Goal: Task Accomplishment & Management: Manage account settings

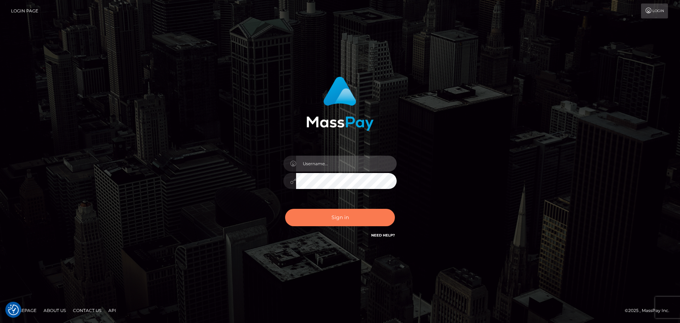
type input "constantin.mp"
click at [346, 217] on button "Sign in" at bounding box center [340, 217] width 110 height 17
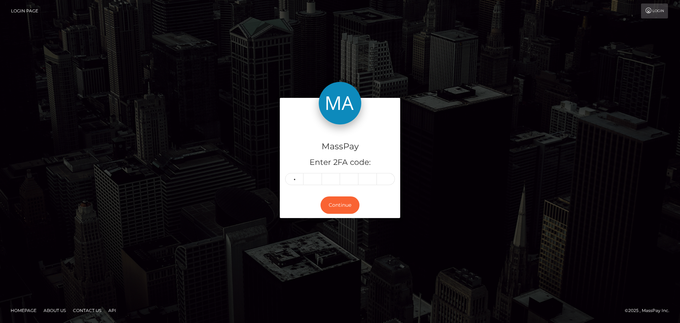
type input "8"
type input "1"
type input "2"
type input "5"
type input "6"
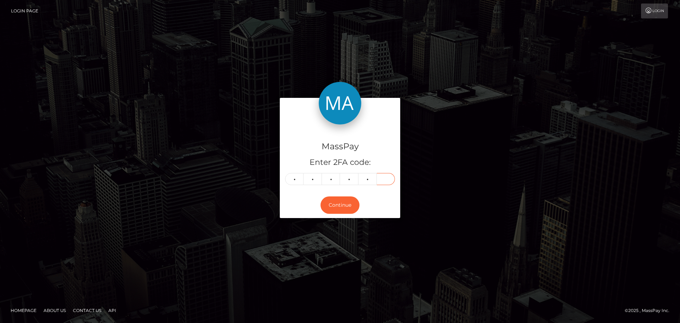
type input "7"
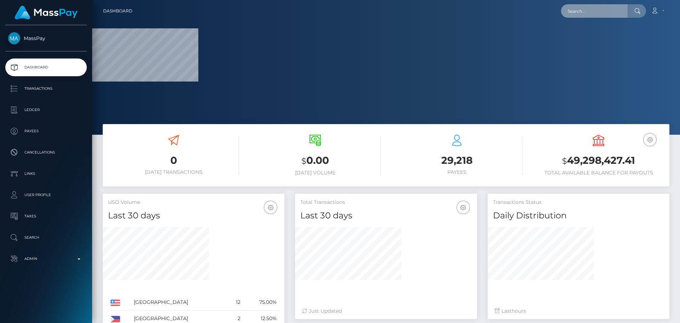
click at [580, 14] on input "text" at bounding box center [594, 10] width 67 height 13
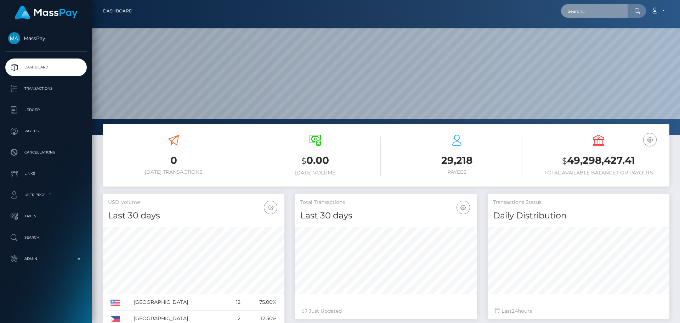
scroll to position [126, 182]
paste input "378587507576545280"
type input "378587507576545280"
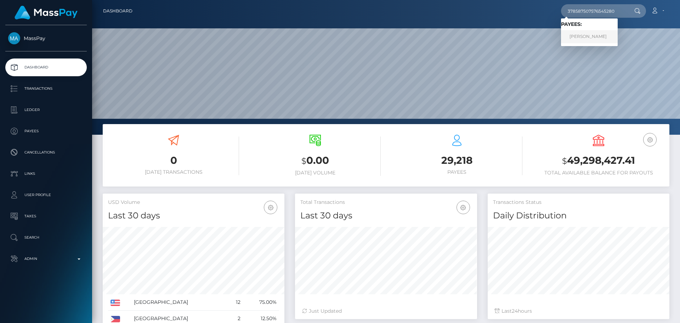
click at [583, 32] on link "Veranika Daunarovich" at bounding box center [589, 36] width 57 height 13
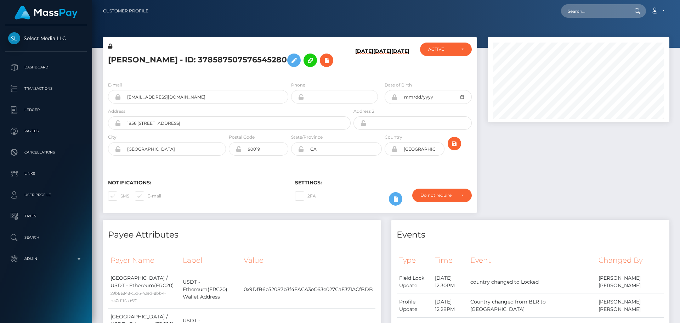
click at [285, 71] on h5 "Veranika Daunarovich - ID: 378587507576545280" at bounding box center [227, 60] width 239 height 21
click at [277, 71] on h5 "[PERSON_NAME] - ID: 378587507576545280" at bounding box center [227, 60] width 239 height 21
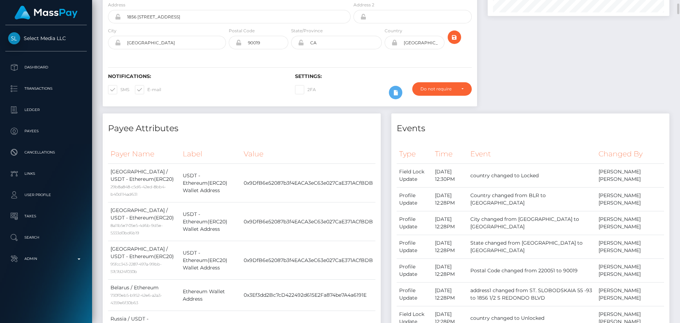
scroll to position [0, 0]
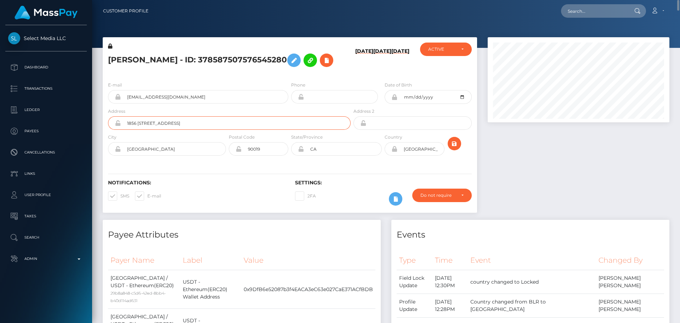
click at [193, 130] on input "1856 1/2 S REDONDO BLVD" at bounding box center [236, 122] width 230 height 13
paste input "Dörtyol Blv. [STREET_ADDRESS][PERSON_NAME]"
type input "Dörtyol Blv. [STREET_ADDRESS][PERSON_NAME]"
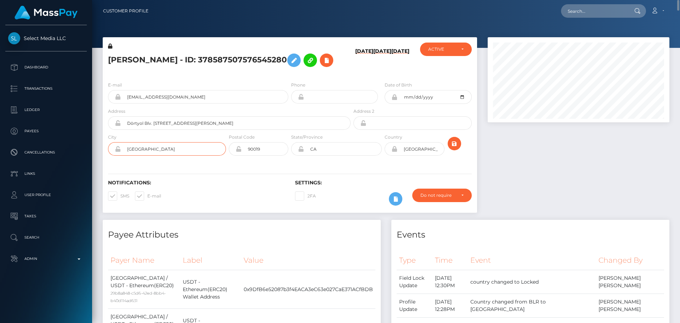
click at [174, 156] on input "LOS ANGELES" at bounding box center [173, 148] width 105 height 13
paste input "Kemer"
type input "Kemer"
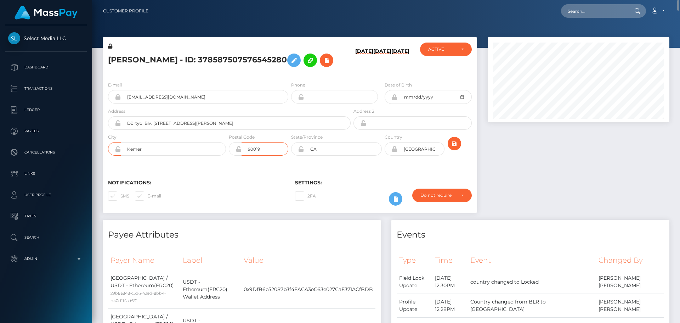
click at [276, 156] on input "90019" at bounding box center [265, 148] width 47 height 13
paste input "07980"
type input "07980"
click at [344, 156] on input "CA" at bounding box center [343, 148] width 78 height 13
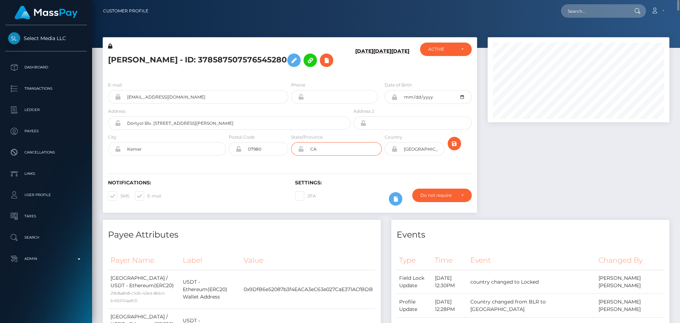
click at [344, 156] on input "CA" at bounding box center [343, 148] width 78 height 13
paste input "Antalya"
type input "Antalya"
click at [395, 152] on icon at bounding box center [395, 149] width 6 height 6
click at [421, 156] on input "USA" at bounding box center [421, 148] width 47 height 13
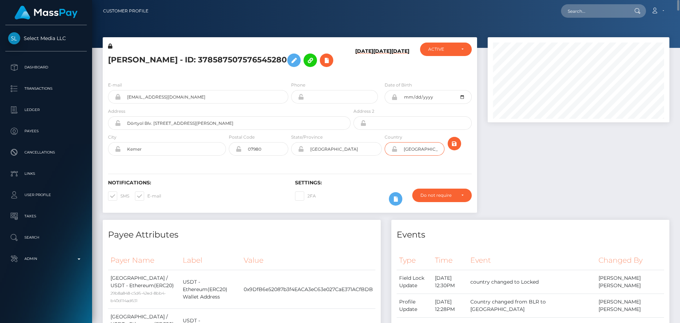
click at [421, 156] on input "USA" at bounding box center [421, 148] width 47 height 13
paste input "TUR"
type input "TUR"
click at [448, 185] on div "Notifications: SMS E-mail Settings: 2FA" at bounding box center [290, 188] width 375 height 50
click at [322, 65] on icon at bounding box center [326, 60] width 9 height 9
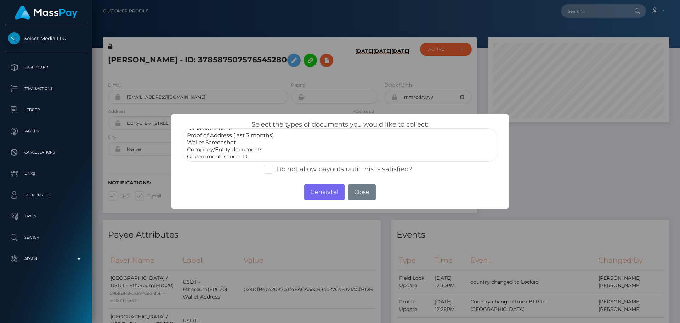
scroll to position [21, 0]
select select "Miscellaneous"
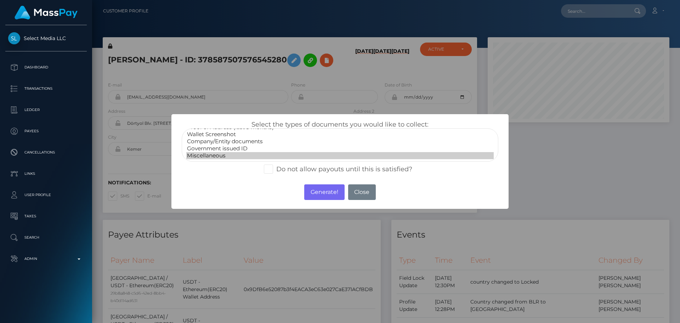
click at [214, 157] on option "Miscellaneous" at bounding box center [340, 155] width 308 height 7
click at [328, 193] on button "Generate!" at bounding box center [324, 192] width 40 height 16
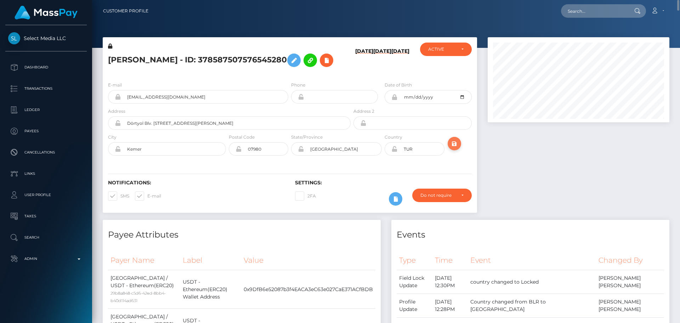
click at [458, 148] on icon "submit" at bounding box center [454, 143] width 9 height 9
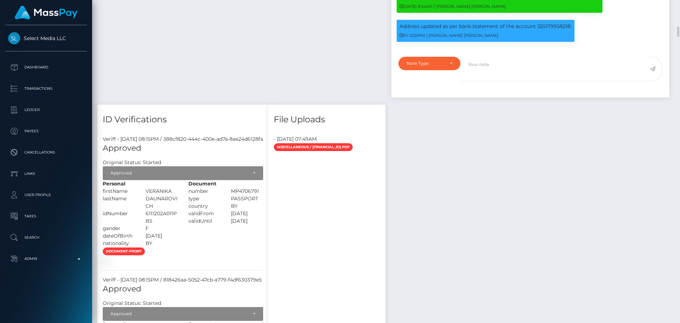
scroll to position [780, 0]
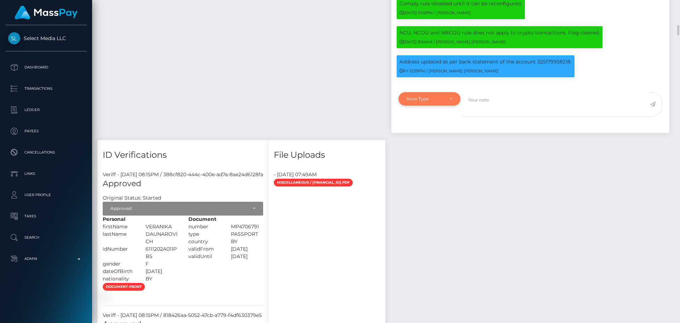
click at [449, 102] on div "Note Type" at bounding box center [430, 99] width 46 height 6
click at [428, 136] on span "Compliance" at bounding box center [420, 133] width 26 height 6
select select "COMPLIANCE"
click at [498, 117] on textarea at bounding box center [556, 104] width 188 height 24
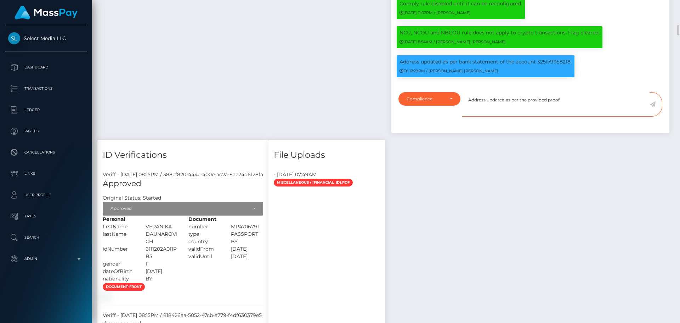
type textarea "Address updated as per the provided proof."
click at [653, 107] on icon at bounding box center [653, 104] width 6 height 6
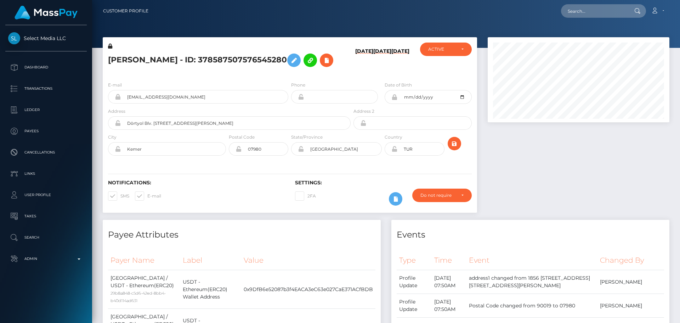
scroll to position [85, 182]
click at [195, 130] on input "Dortyol Blv. [STREET_ADDRESS][PERSON_NAME]" at bounding box center [236, 122] width 230 height 13
type input "Dortyol Blv. [STREET_ADDRESS][PERSON_NAME]"
click at [288, 190] on div "Notifications: SMS E-mail Settings: 2FA" at bounding box center [290, 188] width 375 height 50
click at [458, 148] on icon "submit" at bounding box center [454, 143] width 9 height 9
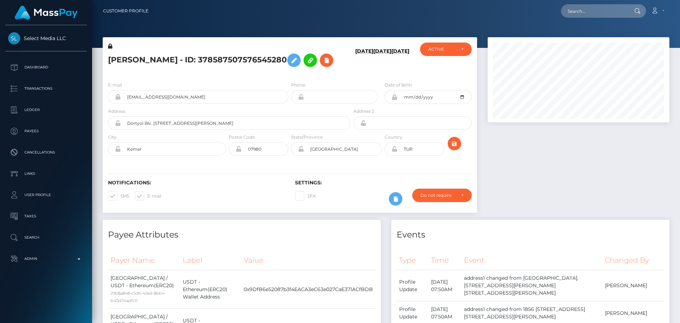
scroll to position [85, 182]
click at [179, 60] on h5 "[PERSON_NAME] - ID: 378587507576545280" at bounding box center [227, 60] width 239 height 21
click at [179, 60] on h5 "Veranika Daunarovich - ID: 378587507576545280" at bounding box center [227, 60] width 239 height 21
copy h5 "Veranika Daunarovich - ID: 378587507576545280"
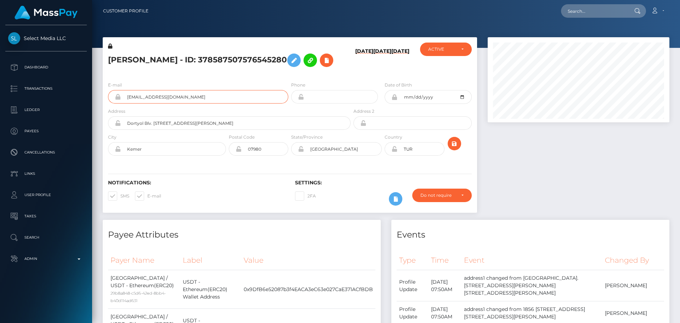
drag, startPoint x: 204, startPoint y: 116, endPoint x: 96, endPoint y: 115, distance: 108.4
click at [596, 10] on input "text" at bounding box center [594, 10] width 67 height 13
paste input "verogoldfan@gmail.com"
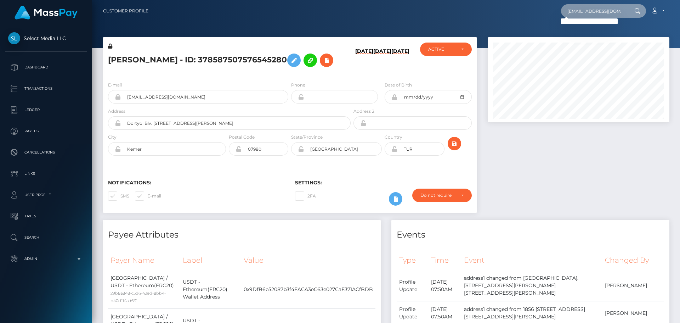
type input "verogoldfan@gmail.com"
click at [320, 23] on div at bounding box center [386, 24] width 588 height 48
click at [597, 10] on input "verogoldfan@gmail.com" at bounding box center [594, 10] width 67 height 13
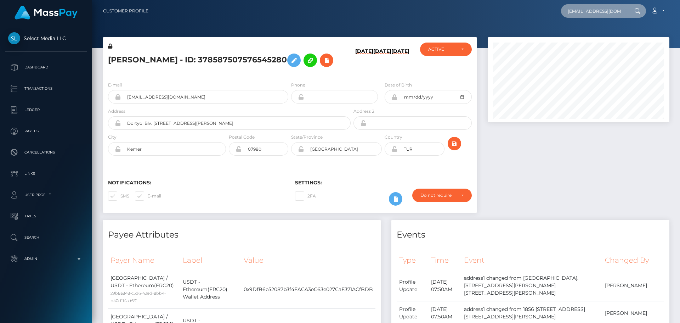
click at [597, 10] on input "verogoldfan@gmail.com" at bounding box center [594, 10] width 67 height 13
paste input "518855392705388544"
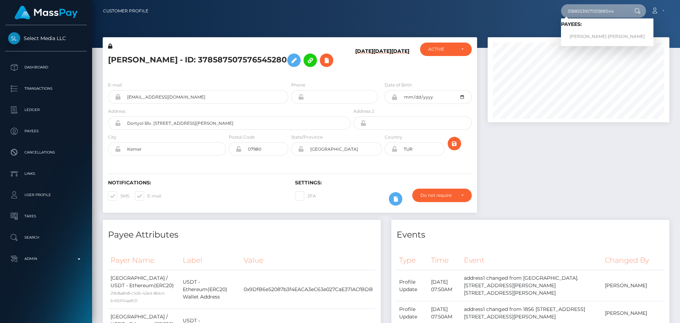
type input "518855392705388544"
click at [594, 36] on link "Laura Ivette Salas Montes de Oca" at bounding box center [607, 36] width 92 height 13
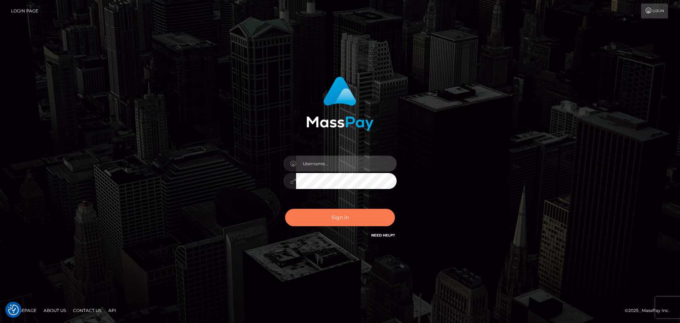
type input "[DOMAIN_NAME]"
click at [337, 219] on button "Sign in" at bounding box center [340, 217] width 110 height 17
type input "[DOMAIN_NAME]"
click at [337, 219] on button "Sign in" at bounding box center [340, 217] width 110 height 17
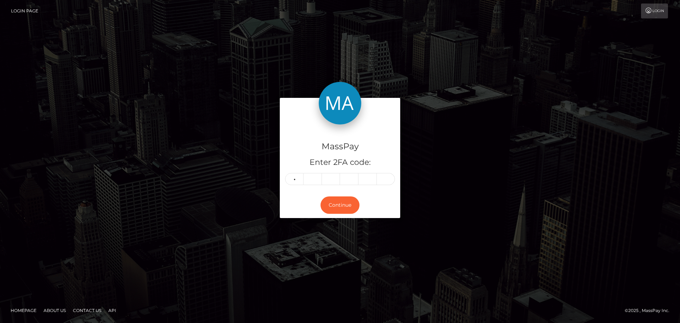
type input "9"
type input "3"
type input "6"
type input "2"
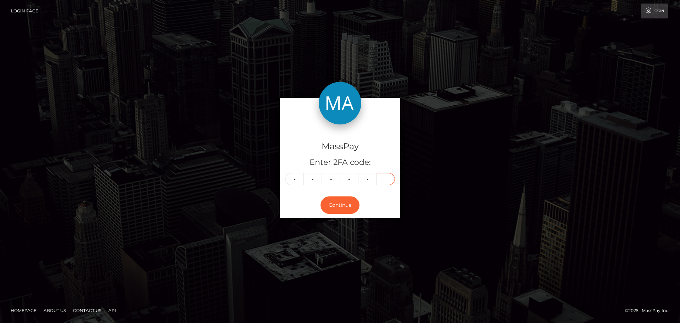
type input "9"
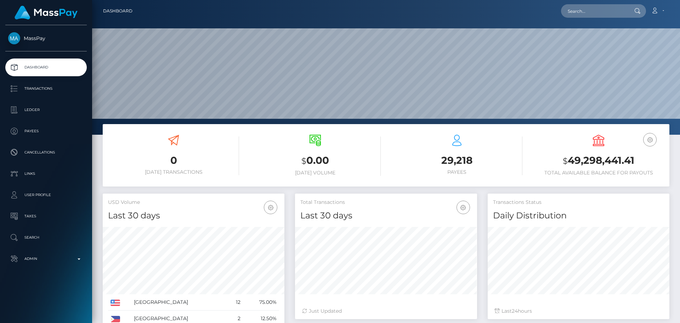
scroll to position [126, 182]
click at [580, 12] on input "text" at bounding box center [594, 10] width 67 height 13
paste input "21724"
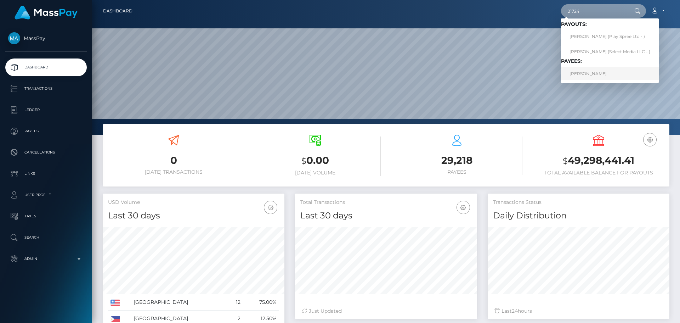
type input "21724"
click at [591, 69] on link "[PERSON_NAME]" at bounding box center [610, 73] width 98 height 13
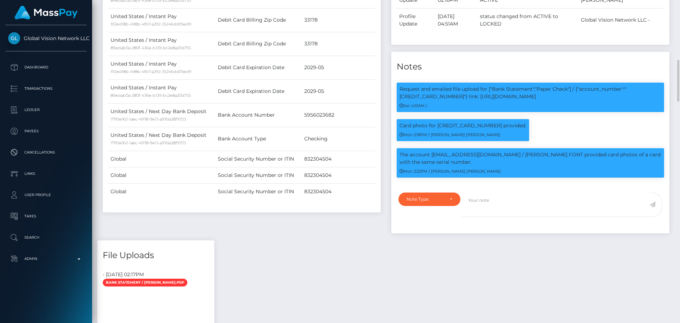
scroll to position [85, 182]
click at [438, 153] on p "The account dallupfont@gmail.com / DAVID EMILIO ALLUP FONT provided card photos…" at bounding box center [531, 158] width 262 height 15
drag, startPoint x: 438, startPoint y: 153, endPoint x: 479, endPoint y: 153, distance: 41.5
click at [479, 153] on p "The account dallupfont@gmail.com / DAVID EMILIO ALLUP FONT provided card photos…" at bounding box center [531, 158] width 262 height 15
copy p "dallupfont@gmail.com"
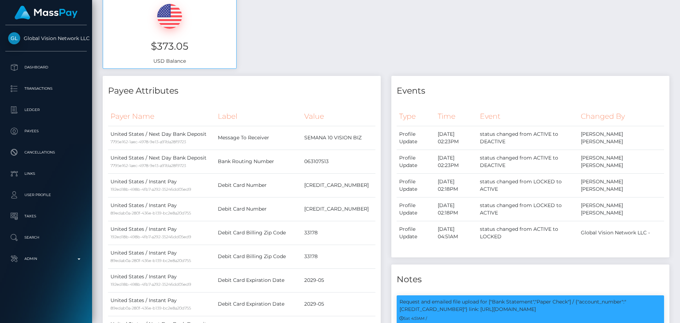
scroll to position [0, 0]
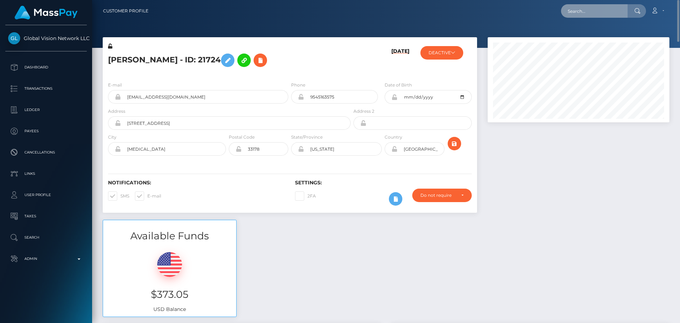
click at [595, 12] on input "text" at bounding box center [594, 10] width 67 height 13
paste input "dallupfont@gmail.com"
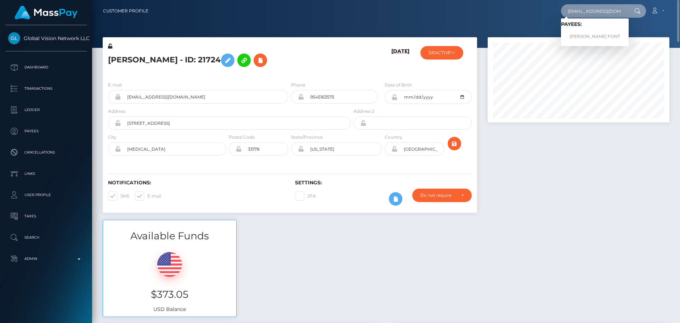
type input "dallupfont@gmail.com"
click at [320, 54] on h5 "Haydee Hidalgo - ID: 21724" at bounding box center [227, 60] width 239 height 21
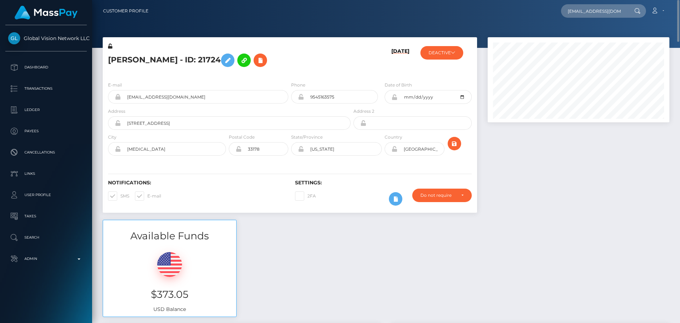
click at [288, 51] on h5 "Haydee Hidalgo - ID: 21724" at bounding box center [227, 60] width 239 height 21
click at [287, 51] on h5 "Haydee Hidalgo - ID: 21724" at bounding box center [227, 60] width 239 height 21
click at [594, 14] on input "dallupfont@gmail.com" at bounding box center [594, 10] width 67 height 13
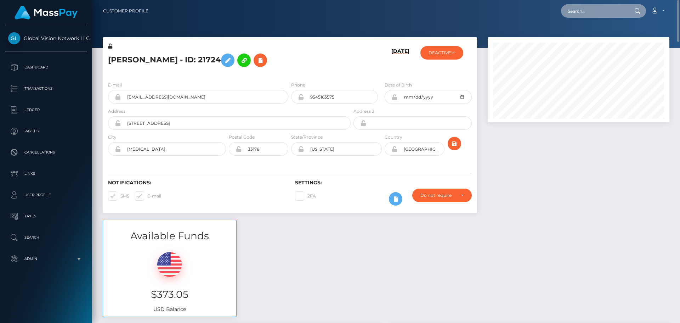
paste input "518855392705388544"
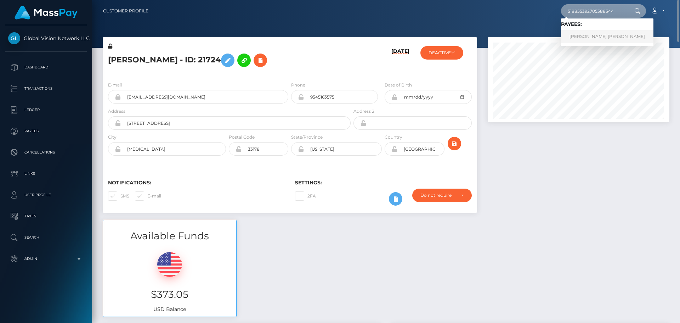
type input "518855392705388544"
click at [597, 36] on link "Laura Ivette Salas Montes de Oca" at bounding box center [607, 36] width 92 height 13
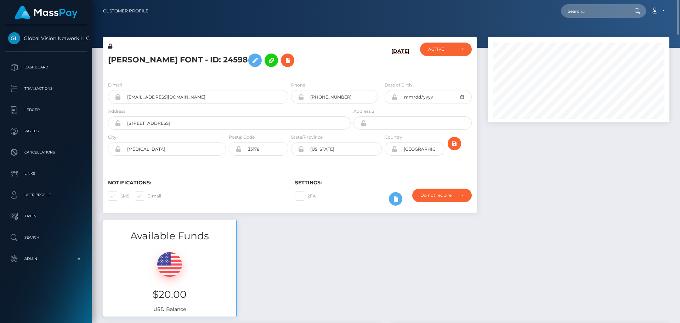
click at [218, 69] on h5 "DAVID EMILIO ALLUP FONT - ID: 24598" at bounding box center [227, 60] width 239 height 21
click at [229, 69] on h5 "DAVID EMILIO ALLUP FONT - ID: 24598" at bounding box center [227, 60] width 239 height 21
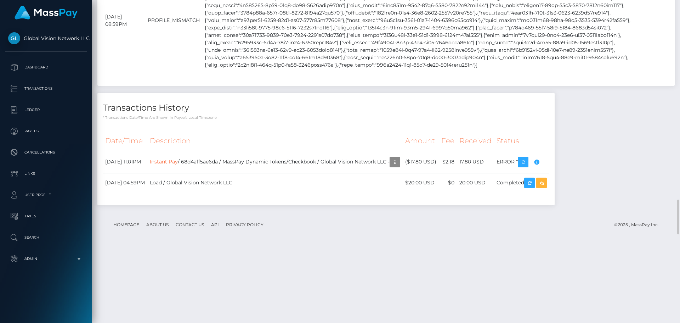
scroll to position [1807, 0]
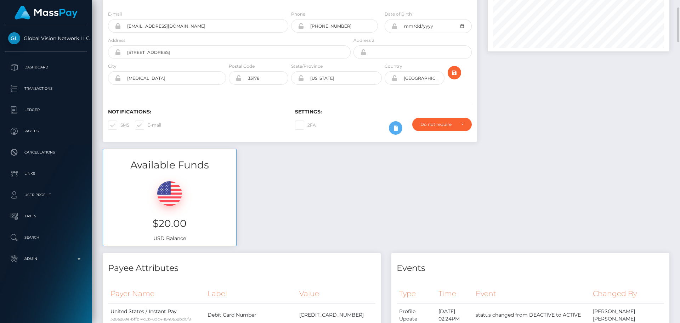
scroll to position [0, 0]
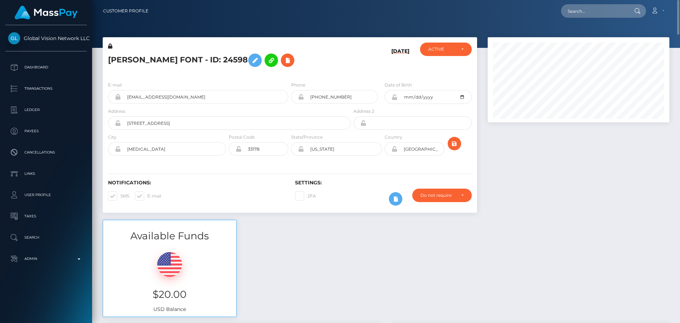
click at [345, 54] on h5 "DAVID EMILIO ALLUP FONT - ID: 24598" at bounding box center [227, 60] width 239 height 21
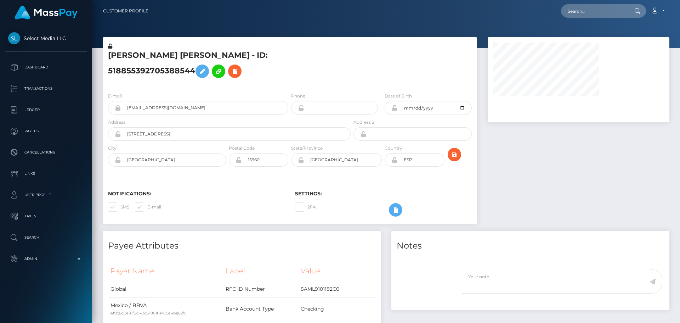
click at [290, 83] on div "[PERSON_NAME] [PERSON_NAME] - ID: 518855392705388544" at bounding box center [227, 65] width 249 height 44
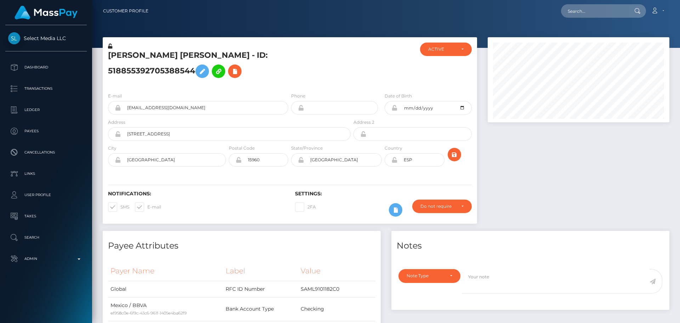
scroll to position [85, 182]
click at [290, 83] on div "[PERSON_NAME] [PERSON_NAME] - ID: 518855392705388544" at bounding box center [227, 65] width 249 height 44
click at [303, 69] on h5 "[PERSON_NAME] [PERSON_NAME] - ID: 518855392705388544" at bounding box center [227, 66] width 239 height 32
click at [281, 70] on h5 "[PERSON_NAME] [PERSON_NAME] - ID: 518855392705388544" at bounding box center [227, 66] width 239 height 32
click at [290, 81] on h5 "[PERSON_NAME] [PERSON_NAME] - ID: 518855392705388544" at bounding box center [227, 66] width 239 height 32
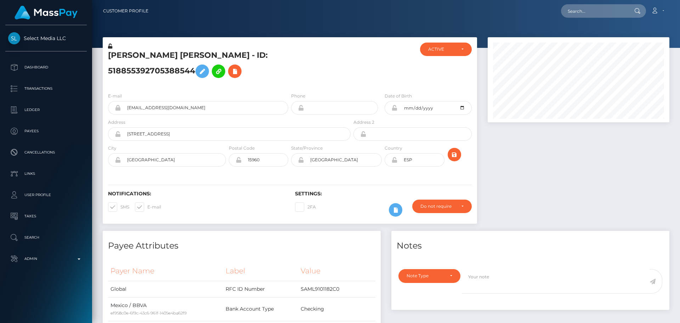
click at [290, 84] on div "[PERSON_NAME] [PERSON_NAME] - ID: 518855392705388544" at bounding box center [227, 65] width 249 height 44
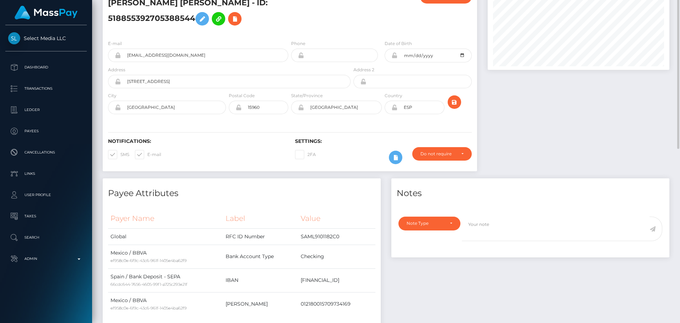
scroll to position [0, 0]
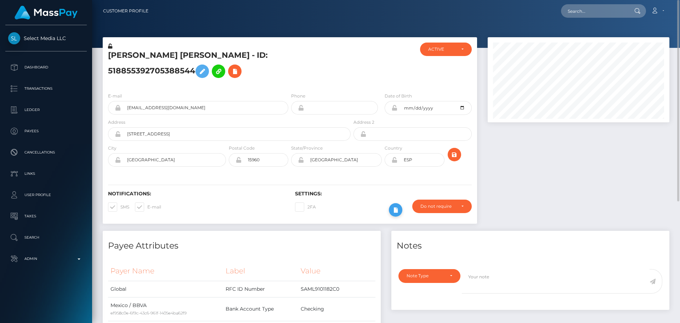
click at [394, 207] on icon at bounding box center [396, 210] width 9 height 9
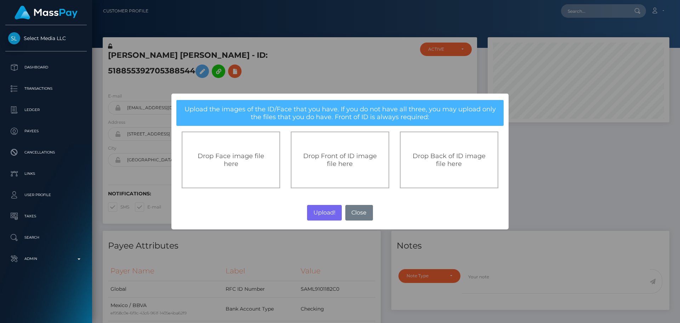
click at [336, 165] on span "Drop Front of ID image file here" at bounding box center [340, 160] width 74 height 16
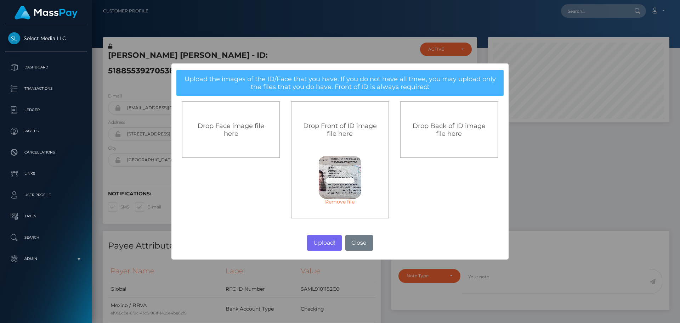
click at [444, 132] on span "Drop Back of ID image file here" at bounding box center [449, 130] width 73 height 16
click at [328, 244] on button "Upload!" at bounding box center [324, 243] width 34 height 16
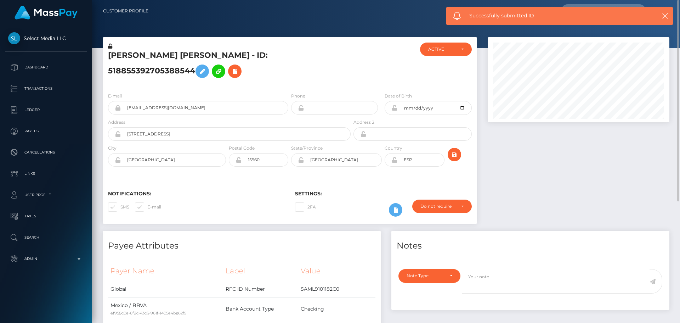
click at [319, 71] on h5 "[PERSON_NAME] [PERSON_NAME] - ID: 518855392705388544" at bounding box center [227, 66] width 239 height 32
click at [321, 71] on h5 "[PERSON_NAME] [PERSON_NAME] - ID: 518855392705388544" at bounding box center [227, 66] width 239 height 32
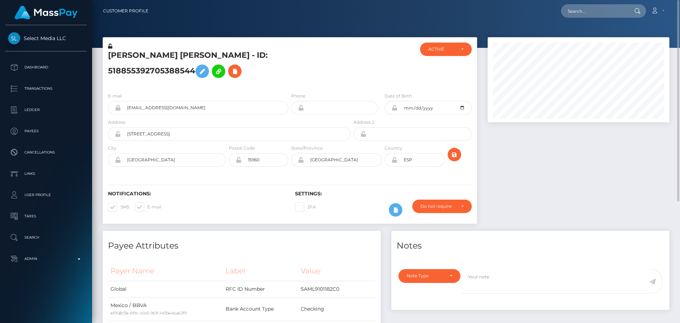
click at [289, 86] on div "[PERSON_NAME] [PERSON_NAME] - ID: 518855392705388544" at bounding box center [227, 65] width 249 height 44
click at [455, 155] on icon "submit" at bounding box center [454, 154] width 9 height 9
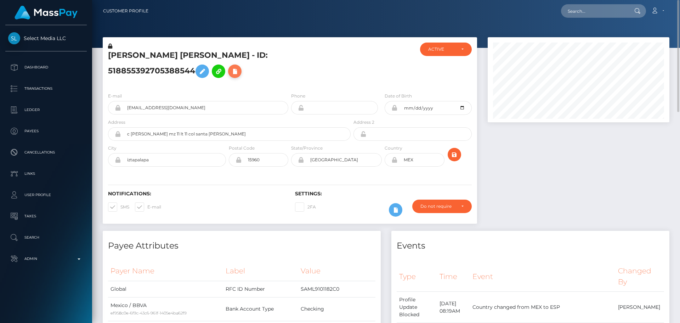
click at [236, 72] on icon at bounding box center [235, 71] width 9 height 9
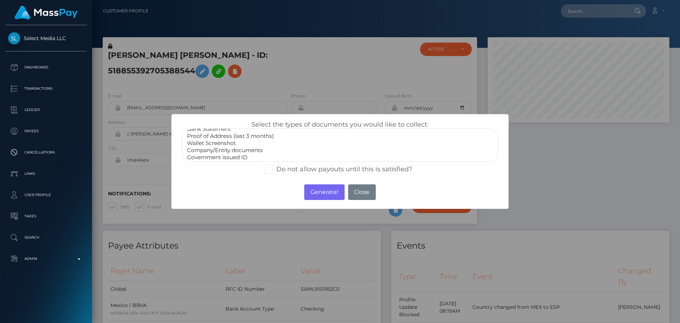
scroll to position [21, 0]
select select "Miscellaneous"
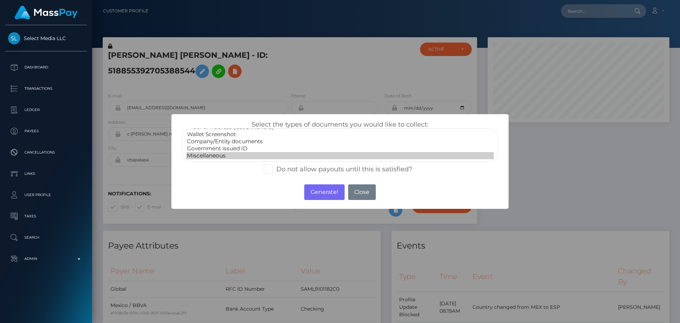
click at [206, 158] on option "Miscellaneous" at bounding box center [340, 155] width 308 height 7
click at [326, 189] on button "Generate!" at bounding box center [324, 192] width 40 height 16
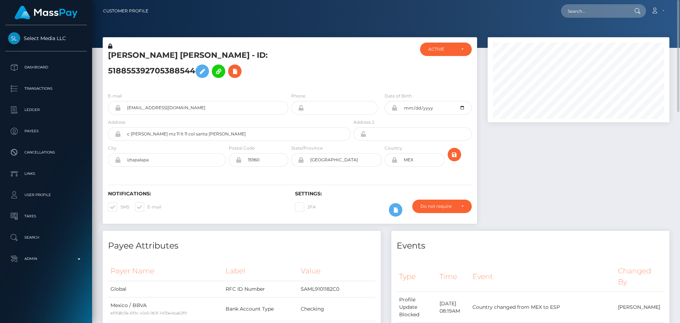
click at [289, 86] on div "[PERSON_NAME] [PERSON_NAME] - ID: 518855392705388544" at bounding box center [227, 65] width 249 height 44
click at [289, 86] on div "LAURA IVETTE SALAS MONTES DE OCA - ID: 518855392705388544" at bounding box center [227, 65] width 249 height 44
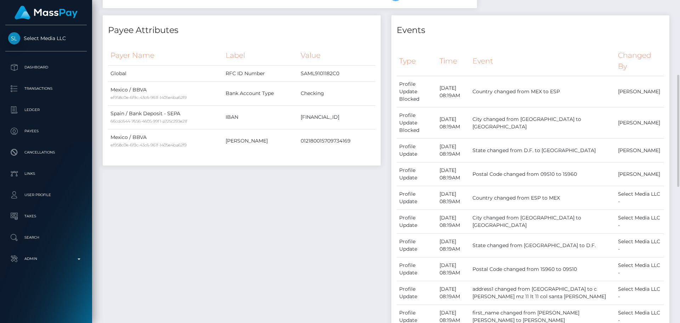
scroll to position [0, 0]
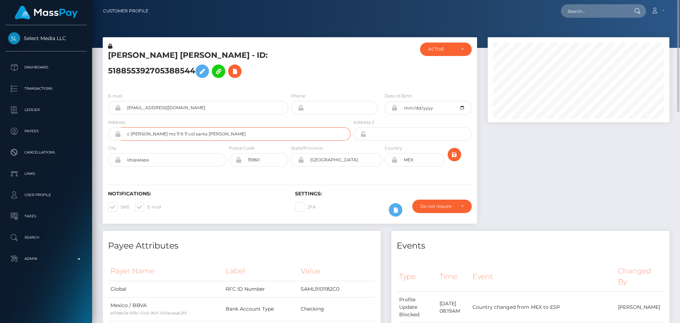
click at [246, 132] on input "c francisco flores mz 11 lt 11 col santa martha acatitla" at bounding box center [236, 133] width 230 height 13
paste input "Calle Francisco Flores, Manzana 11, Lote 11"
paste input "Santa Martha Acatitla"
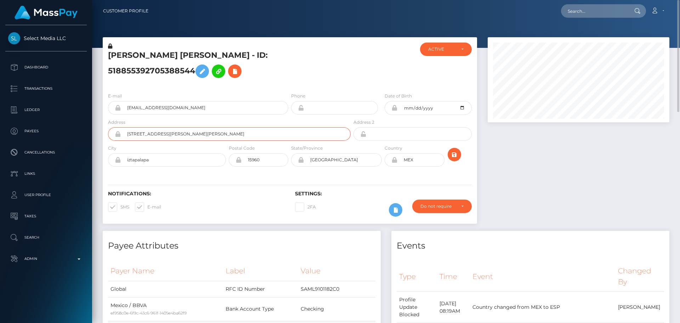
type input "Calle Francisco Flores, Manzana 11, Lote 11, Santa Martha Acatitla"
click at [214, 157] on input "iztapalapa" at bounding box center [173, 159] width 105 height 13
paste input "I"
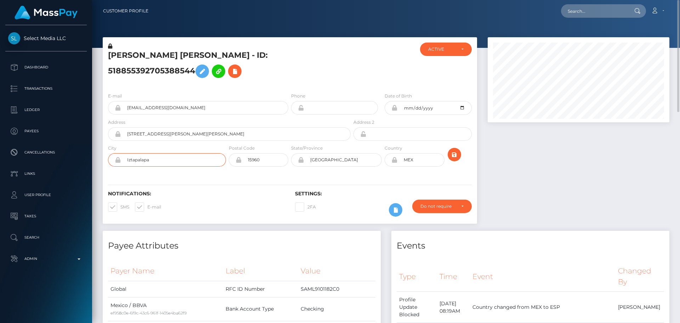
type input "Iztapalapa"
click at [278, 130] on input "Calle Francisco Flores, Manzana 11, Lote 11, Santa Martha Acatitla" at bounding box center [236, 133] width 230 height 13
type input "Calle Francisco Flores, Manzana 11, Lote 11, Santa Martha Acatitla"
click at [233, 193] on h6 "Notifications:" at bounding box center [196, 194] width 176 height 6
click at [342, 160] on input "A Coruña" at bounding box center [343, 159] width 78 height 13
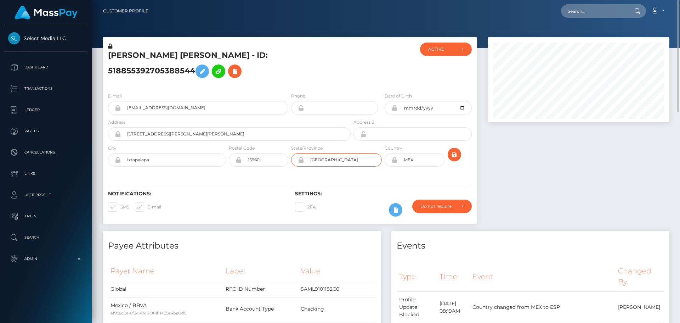
click at [342, 160] on input "A Coruña" at bounding box center [343, 159] width 78 height 13
paste input "Ciudad de México"
click at [339, 160] on input "Ciudad de México" at bounding box center [343, 159] width 78 height 13
type input "Ciudad de Mexico"
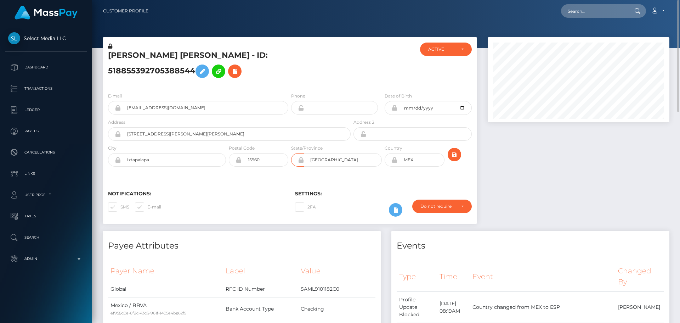
click at [352, 181] on div "Notifications: SMS E-mail Settings: 2FA" at bounding box center [290, 199] width 375 height 50
click at [272, 164] on input "15960" at bounding box center [265, 159] width 47 height 13
paste input "0951"
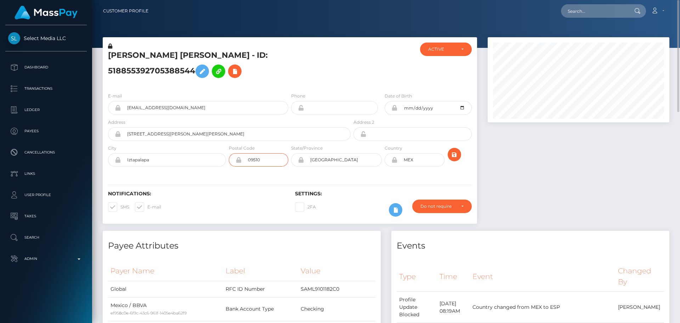
type input "09510"
click at [256, 180] on div "Notifications: SMS E-mail Settings: 2FA" at bounding box center [290, 199] width 375 height 50
click at [368, 189] on div "Notifications: SMS E-mail Settings: 2FA" at bounding box center [290, 199] width 375 height 50
click at [302, 159] on icon at bounding box center [301, 160] width 6 height 6
click at [238, 160] on icon at bounding box center [239, 160] width 6 height 6
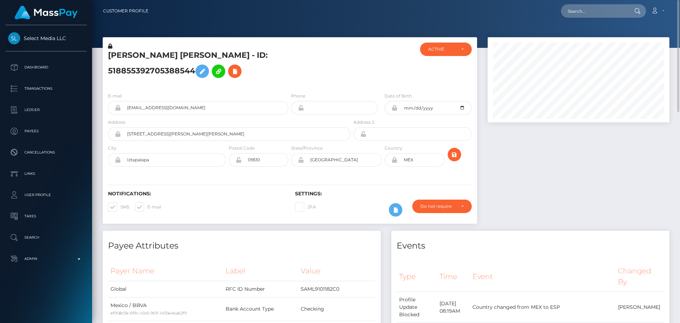
click at [119, 161] on icon at bounding box center [118, 160] width 6 height 6
click at [119, 135] on icon at bounding box center [118, 134] width 6 height 6
click at [370, 181] on div "Notifications: SMS E-mail Settings: 2FA" at bounding box center [290, 199] width 375 height 50
click at [454, 156] on icon "submit" at bounding box center [454, 154] width 9 height 9
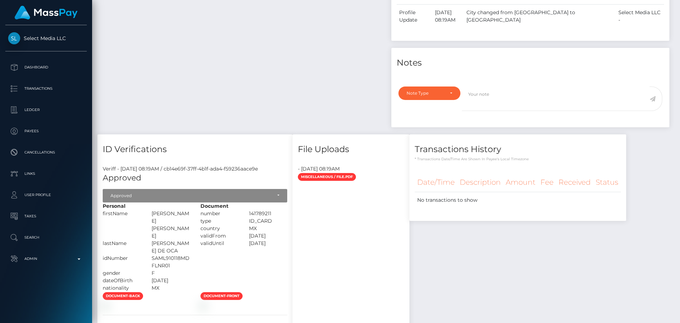
scroll to position [85, 182]
type textarea "Address updated as per the provided proof."
click at [443, 90] on div "Note Type" at bounding box center [426, 93] width 38 height 6
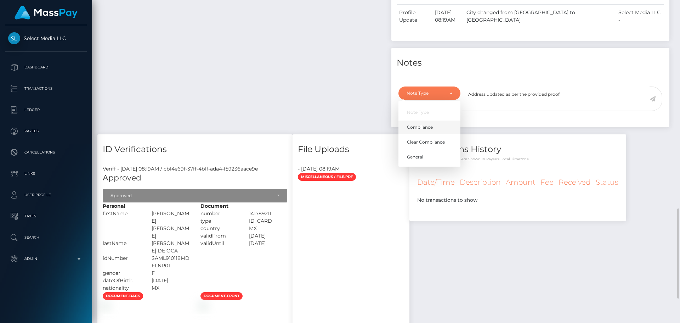
click at [418, 124] on span "Compliance" at bounding box center [420, 127] width 26 height 6
select select "COMPLIANCE"
click at [581, 90] on textarea "Address updated as per the provided proof." at bounding box center [556, 98] width 188 height 24
click at [655, 96] on icon at bounding box center [653, 99] width 6 height 6
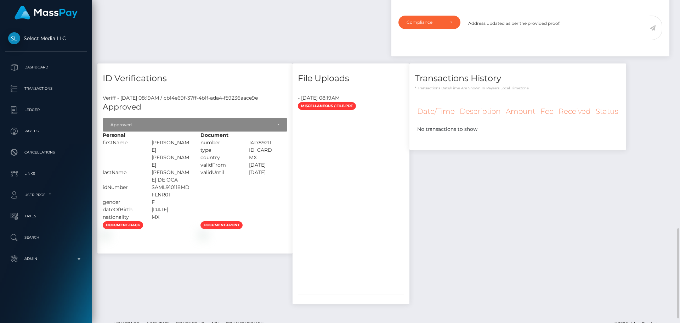
scroll to position [831, 0]
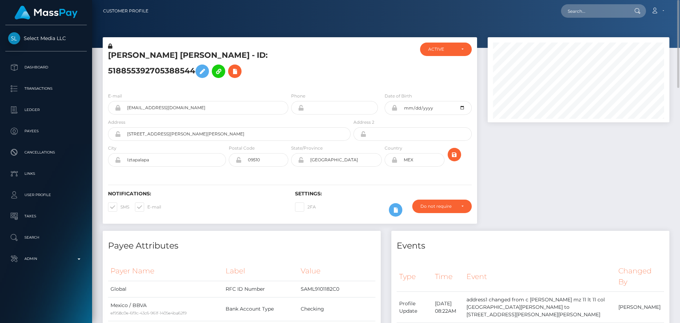
click at [183, 55] on h5 "[PERSON_NAME] [PERSON_NAME] - ID: 518855392705388544" at bounding box center [227, 66] width 239 height 32
click at [183, 55] on h5 "LAURA IVETTE SALAS MONTES DE OCA - ID: 518855392705388544" at bounding box center [227, 66] width 239 height 32
copy h5 "LAURA IVETTE SALAS MONTES DE OCA - ID: 518855392705388544"
drag, startPoint x: 215, startPoint y: 107, endPoint x: 111, endPoint y: 107, distance: 103.8
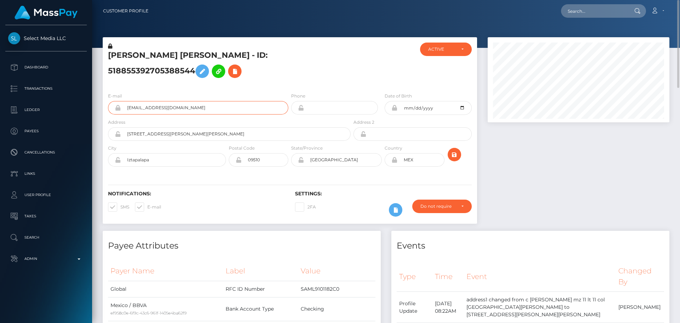
click at [111, 107] on div "magicalpurplekat@gmail.com" at bounding box center [198, 107] width 180 height 13
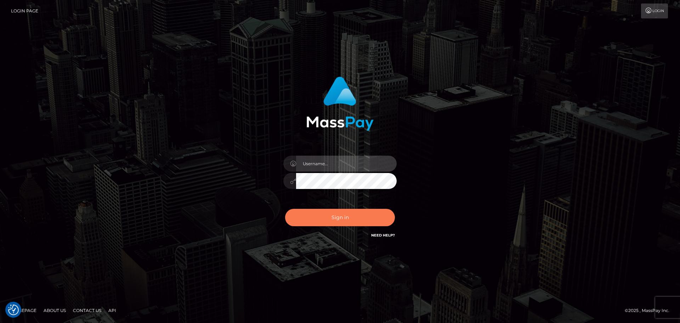
type input "[DOMAIN_NAME]"
click at [338, 217] on button "Sign in" at bounding box center [340, 217] width 110 height 17
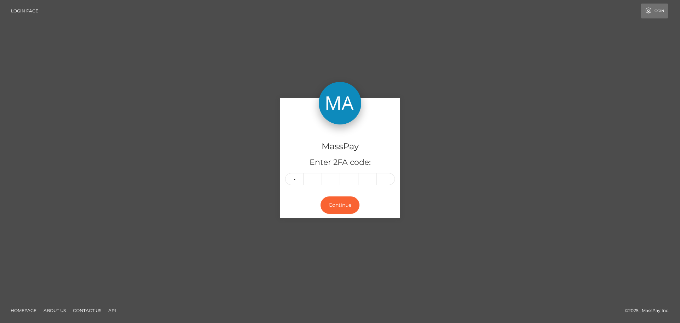
type input "7"
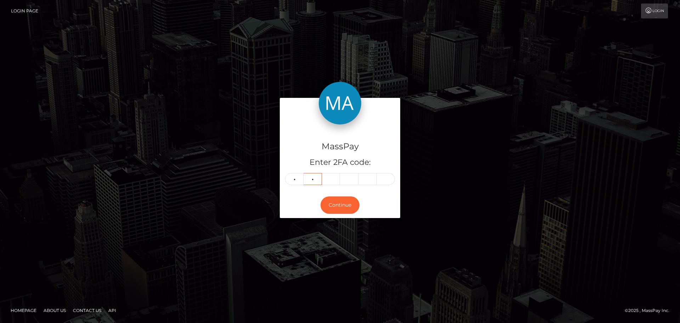
type input "3"
type input "5"
type input "4"
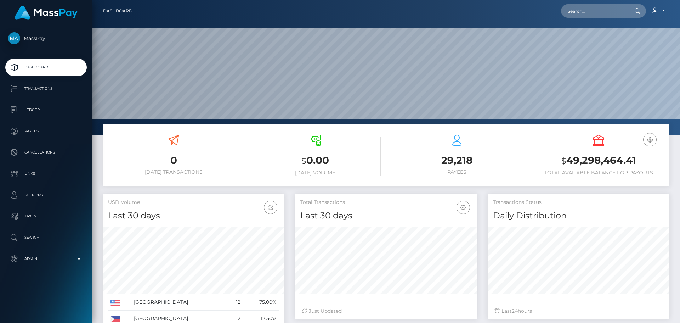
scroll to position [126, 182]
click at [597, 10] on input "text" at bounding box center [594, 10] width 67 height 13
paste input "285569549045080064"
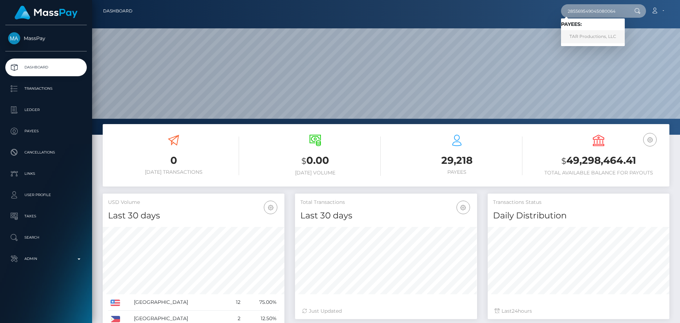
type input "285569549045080064"
click at [592, 32] on link "TAR Productions, LLC" at bounding box center [593, 36] width 64 height 13
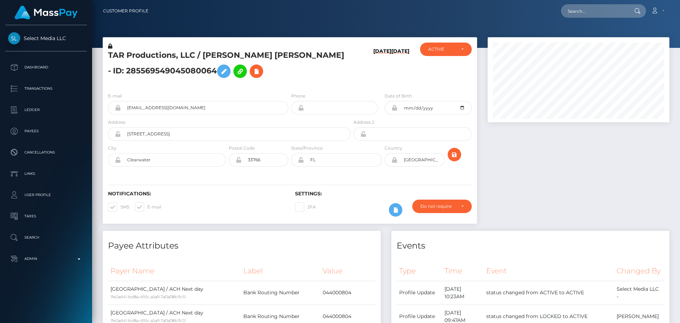
scroll to position [85, 182]
click at [285, 80] on h5 "TAR Productions, LLC / Heather Nichole Campa - ID: 285569549045080064" at bounding box center [227, 66] width 239 height 32
click at [289, 82] on div "TAR Productions, LLC / Heather Nichole Campa - ID: 285569549045080064" at bounding box center [227, 65] width 249 height 44
click at [278, 63] on h5 "TAR Productions, LLC / Heather Nichole Campa - ID: 285569549045080064" at bounding box center [227, 66] width 239 height 32
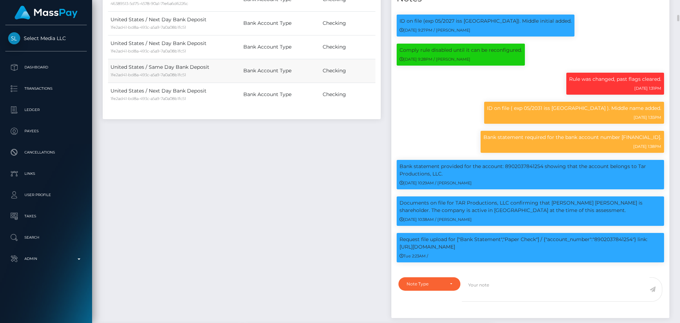
scroll to position [780, 0]
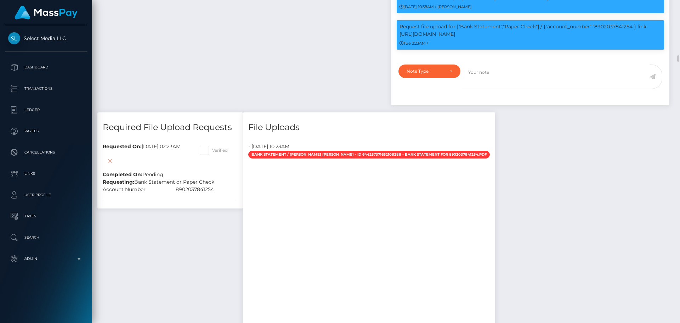
scroll to position [1028, 0]
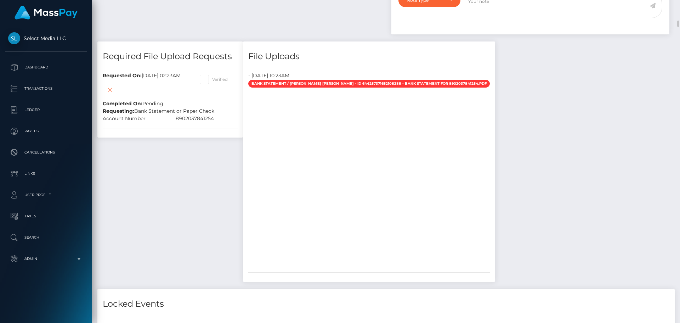
click at [208, 143] on div "Required File Upload Requests Requested On: October 7, 2025 02:23AM Completed O…" at bounding box center [170, 165] width 156 height 248
click at [210, 144] on div "Required File Upload Requests Requested On: October 7, 2025 02:23AM Completed O…" at bounding box center [170, 165] width 156 height 248
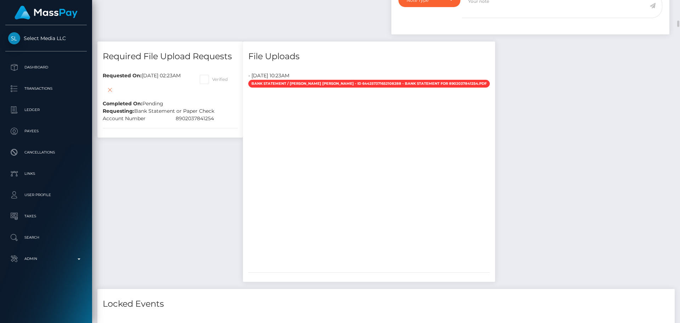
click at [210, 145] on div "Required File Upload Requests Requested On: October 7, 2025 02:23AM Completed O…" at bounding box center [170, 165] width 156 height 248
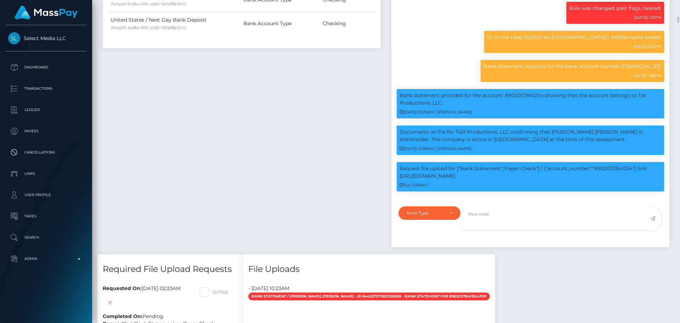
scroll to position [85, 182]
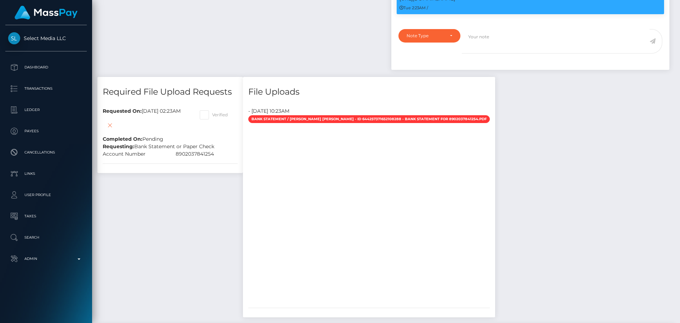
scroll to position [1028, 0]
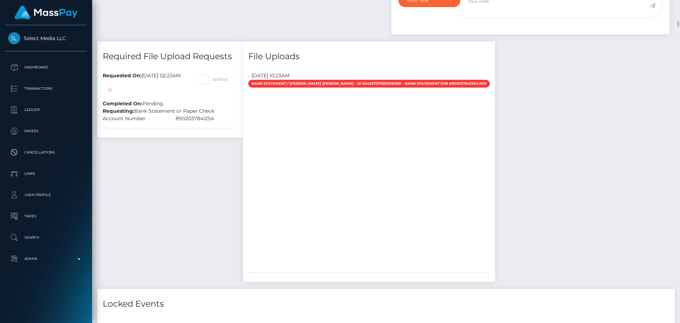
click at [204, 174] on div "Required File Upload Requests Requested On: October 7, 2025 02:23AM Completed O…" at bounding box center [170, 165] width 156 height 248
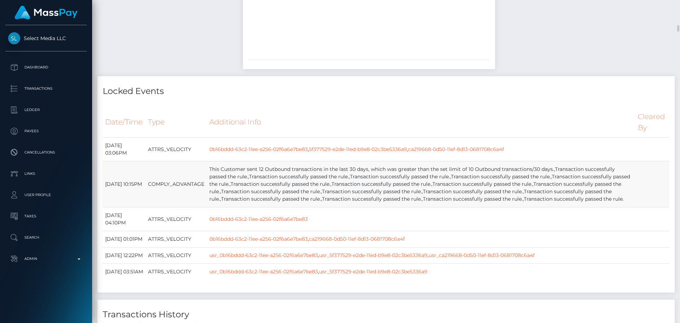
scroll to position [1311, 0]
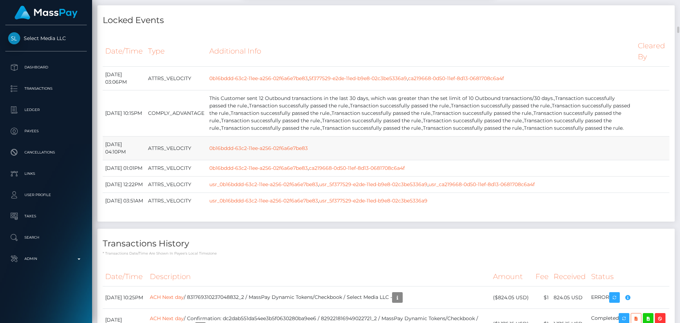
click at [344, 156] on td "0b16bddd-63c2-11ee-a256-02f6a6e7be83" at bounding box center [421, 148] width 429 height 24
click at [338, 158] on td "0b16bddd-63c2-11ee-a256-02f6a6e7be83" at bounding box center [421, 148] width 429 height 24
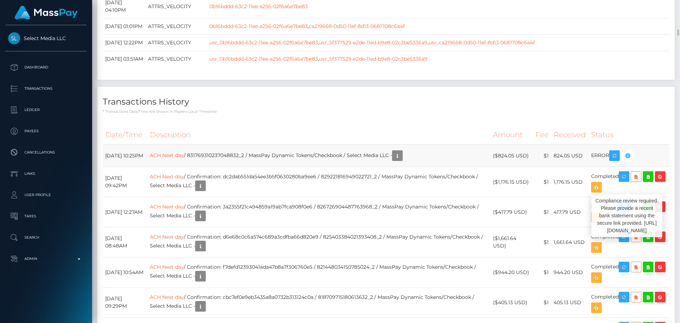
scroll to position [85, 182]
click at [633, 160] on icon "button" at bounding box center [628, 155] width 9 height 9
click at [306, 108] on h4 "Transactions History" at bounding box center [386, 102] width 567 height 12
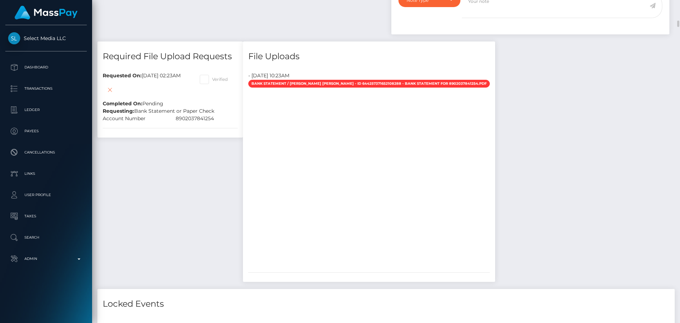
scroll to position [1098, 0]
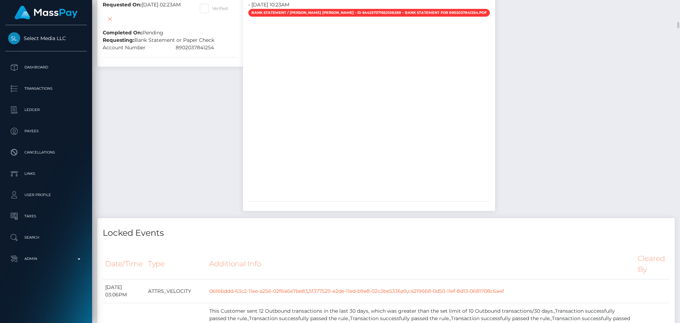
click at [437, 141] on div at bounding box center [369, 106] width 252 height 177
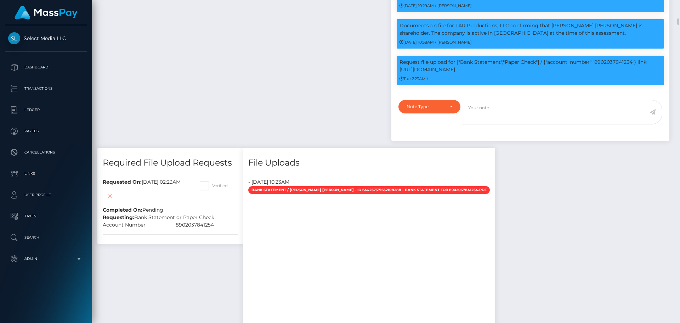
scroll to position [815, 0]
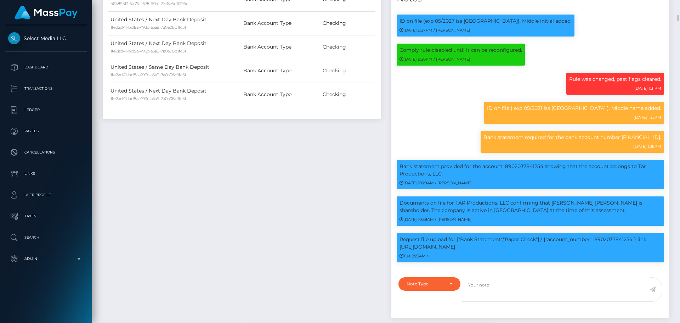
scroll to position [780, 0]
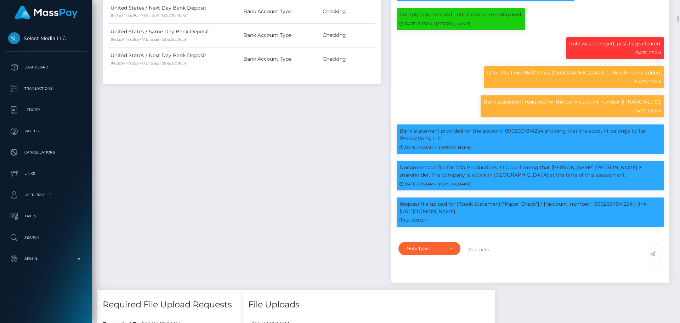
click at [523, 129] on p "Bank statement provided for the account: 8902037841254 showing that the account…" at bounding box center [531, 134] width 262 height 15
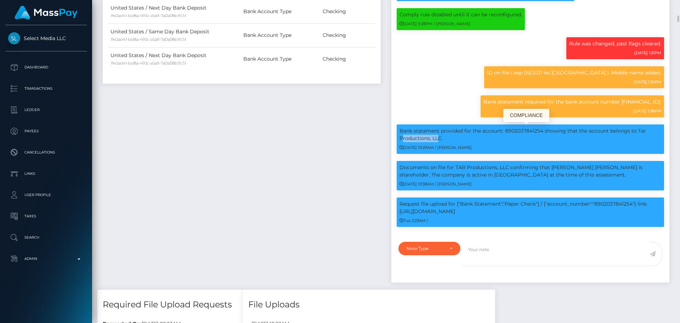
copy p "8902037841254"
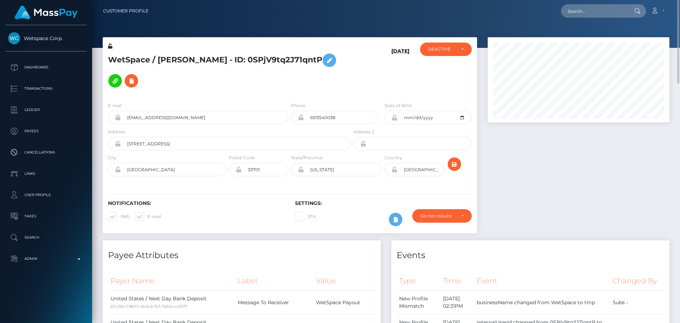
click at [257, 83] on h5 "WetSpace / Stephen Campa - ID: 0SPjV9tq2J71qntP" at bounding box center [227, 70] width 239 height 41
click at [255, 83] on h5 "WetSpace / Stephen Campa - ID: 0SPjV9tq2J71qntP" at bounding box center [227, 70] width 239 height 41
click at [267, 85] on h5 "WetSpace / Stephen Campa - ID: 0SPjV9tq2J71qntP" at bounding box center [227, 70] width 239 height 41
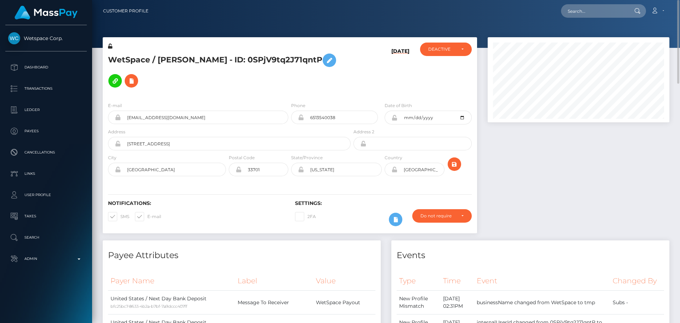
click at [241, 73] on h5 "WetSpace / Stephen Campa - ID: 0SPjV9tq2J71qntP" at bounding box center [227, 70] width 239 height 41
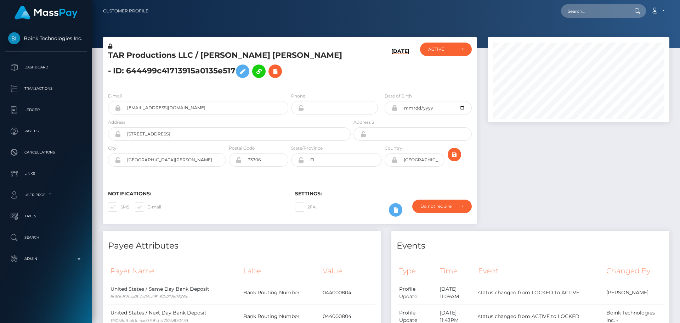
scroll to position [85, 182]
click at [314, 71] on h5 "TAR Productions LLC / [PERSON_NAME] [PERSON_NAME] - ID: 644499c41713915a0135e517" at bounding box center [227, 66] width 239 height 32
click at [315, 71] on h5 "TAR Productions LLC / [PERSON_NAME] [PERSON_NAME] - ID: 644499c41713915a0135e517" at bounding box center [227, 66] width 239 height 32
click at [302, 66] on h5 "TAR Productions LLC / [PERSON_NAME] [PERSON_NAME] - ID: 644499c41713915a0135e517" at bounding box center [227, 66] width 239 height 32
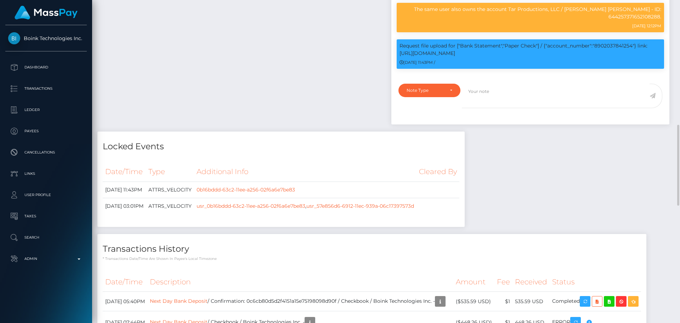
scroll to position [638, 0]
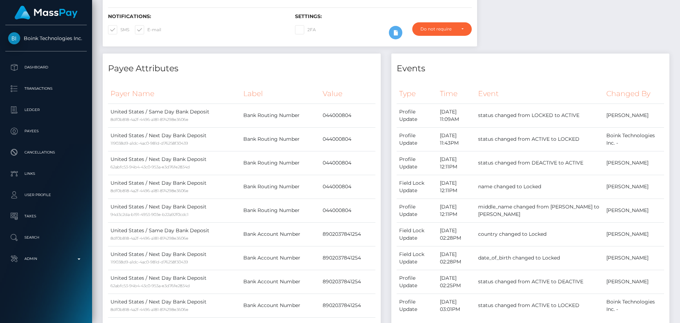
scroll to position [0, 0]
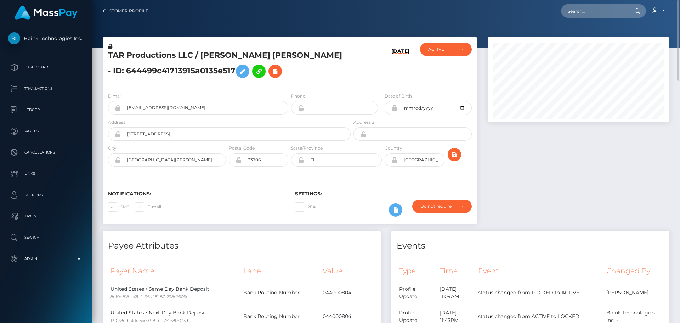
click at [208, 85] on div "TAR Productions LLC / [PERSON_NAME] [PERSON_NAME] - ID: 644499c41713915a0135e517" at bounding box center [227, 65] width 249 height 44
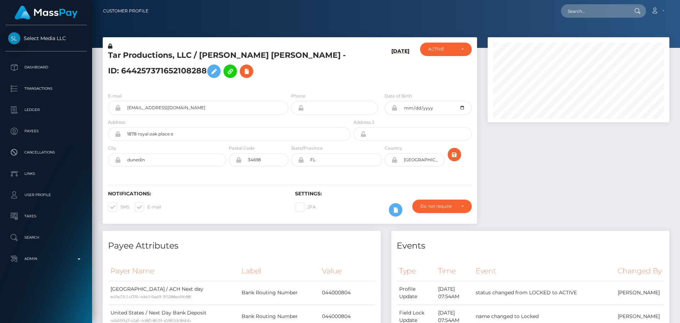
scroll to position [85, 182]
click at [449, 51] on div "ACTIVE" at bounding box center [441, 49] width 27 height 6
click at [376, 75] on div "[DATE]" at bounding box center [383, 65] width 62 height 44
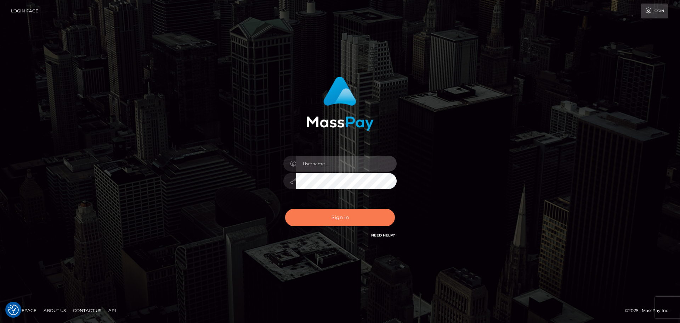
type input "constantin.mp"
click at [344, 217] on button "Sign in" at bounding box center [340, 217] width 110 height 17
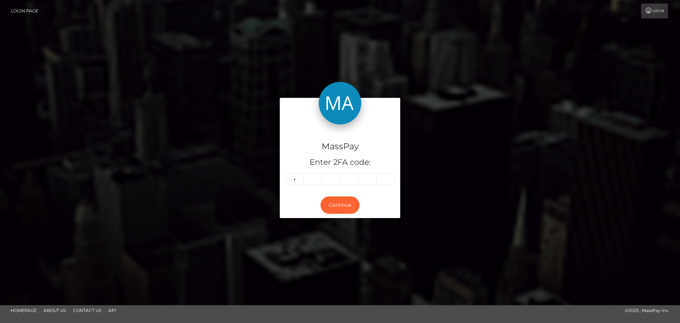
type input "0"
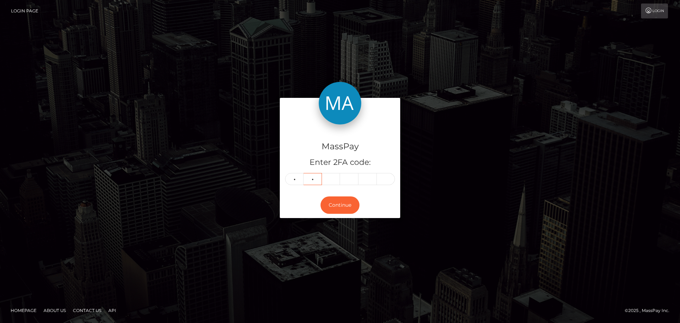
type input "4"
type input "3"
type input "5"
type input "8"
type input "1"
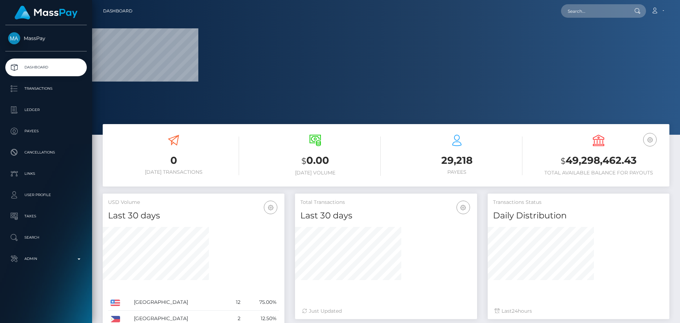
scroll to position [126, 182]
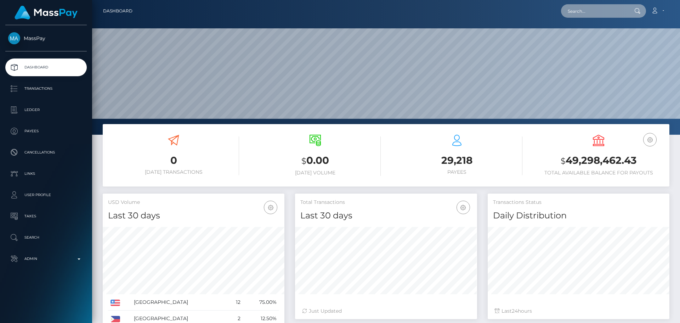
click at [599, 11] on input "text" at bounding box center [594, 10] width 67 height 13
paste input "614219278580723712"
type input "614219278580723712"
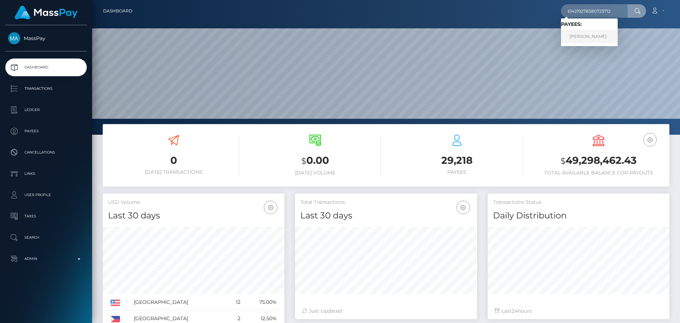
click at [587, 36] on link "Giada Zorzetto" at bounding box center [589, 36] width 57 height 13
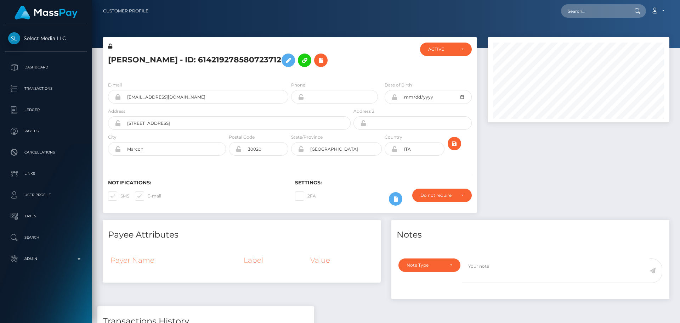
scroll to position [85, 182]
click at [398, 198] on icon at bounding box center [396, 199] width 9 height 9
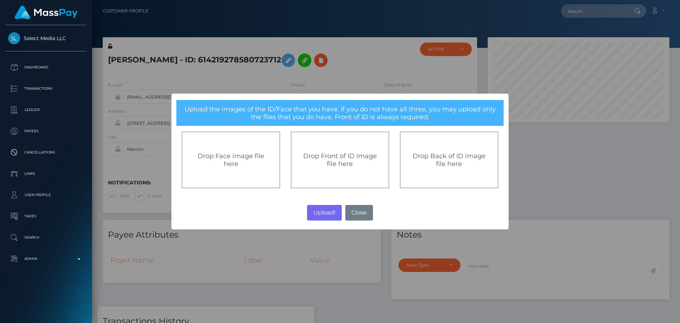
click at [329, 174] on div "Drop Front of ID image file here" at bounding box center [340, 159] width 99 height 57
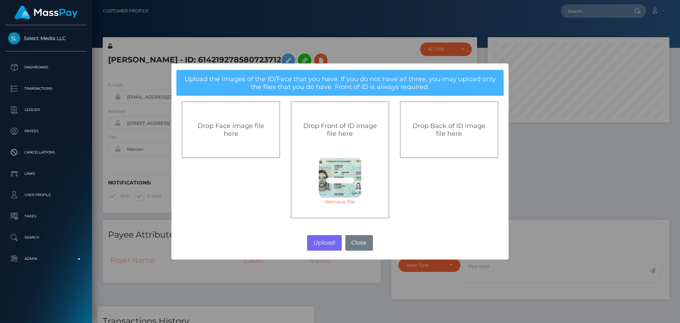
click at [434, 135] on div "Drop Back of ID image file here" at bounding box center [449, 130] width 83 height 16
click at [327, 241] on button "Upload!" at bounding box center [324, 243] width 34 height 16
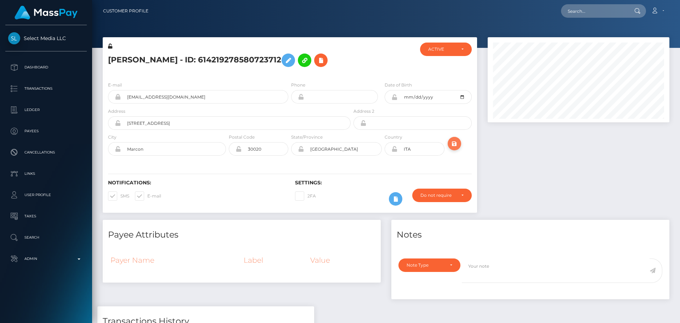
click at [460, 146] on button "submit" at bounding box center [454, 143] width 13 height 13
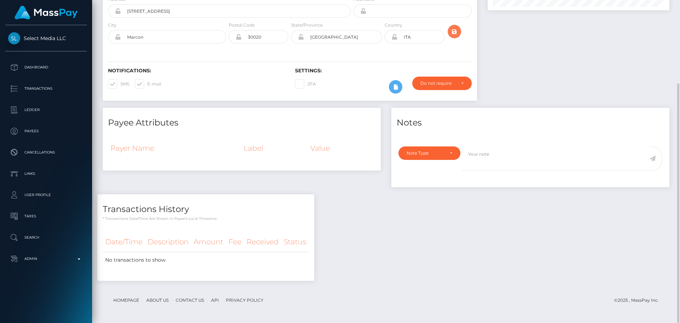
scroll to position [0, 0]
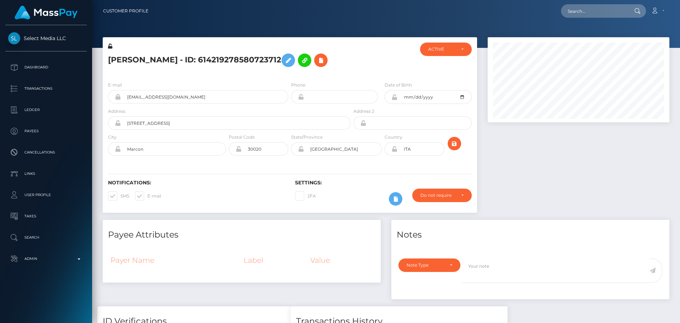
scroll to position [85, 182]
click at [368, 74] on div at bounding box center [383, 59] width 62 height 33
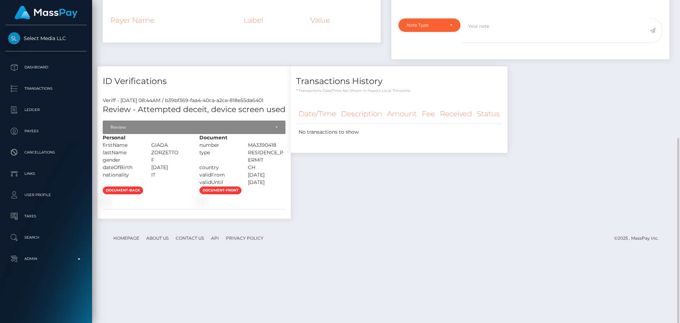
scroll to position [0, 0]
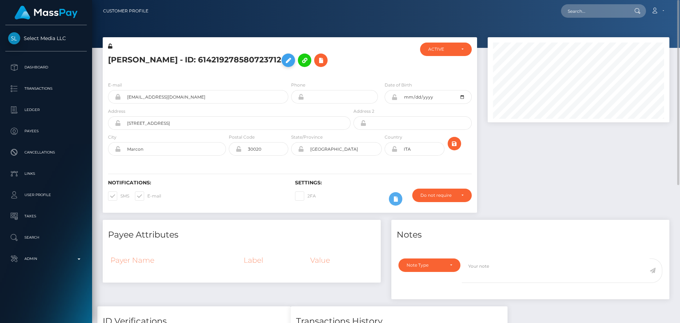
click at [284, 63] on icon at bounding box center [288, 60] width 9 height 9
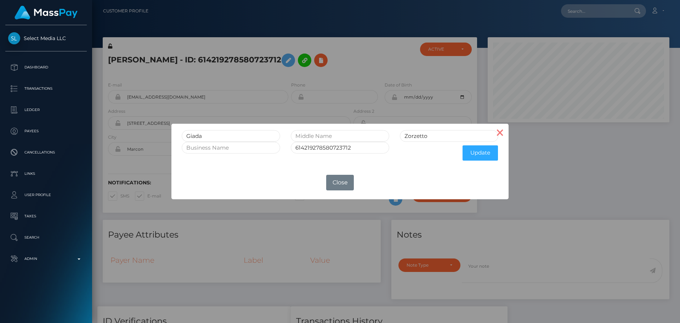
click at [504, 131] on button "×" at bounding box center [500, 132] width 17 height 17
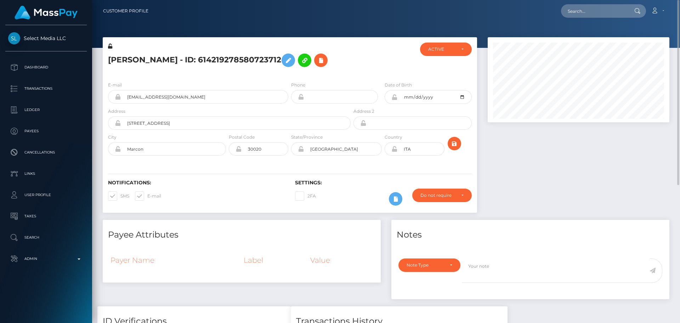
click at [111, 47] on icon at bounding box center [110, 46] width 4 height 5
click at [394, 97] on icon at bounding box center [395, 97] width 6 height 6
click at [182, 124] on input "[STREET_ADDRESS]" at bounding box center [236, 122] width 230 height 13
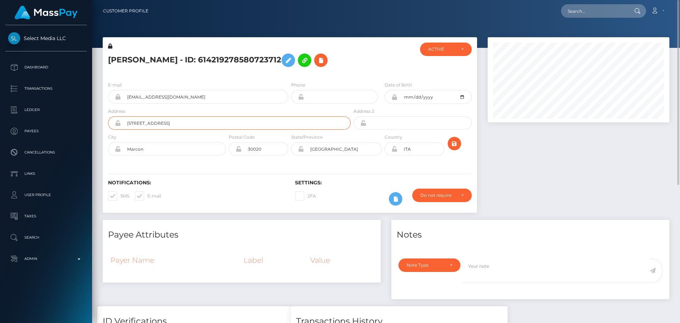
paste input "Sorengo 25"
type input "[STREET_ADDRESS]"
click at [160, 146] on input "Marcon" at bounding box center [173, 148] width 105 height 13
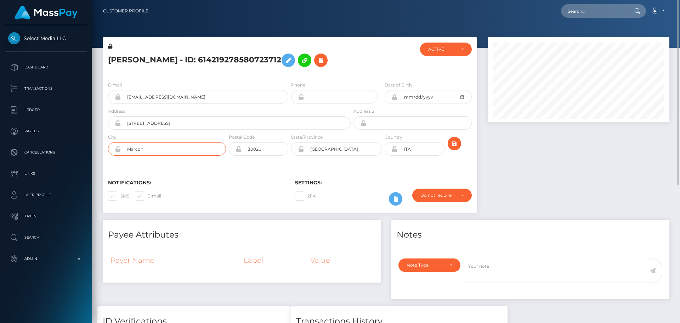
paste input "[GEOGRAPHIC_DATA]"
type input "[GEOGRAPHIC_DATA]"
click at [270, 146] on input "30020" at bounding box center [265, 148] width 47 height 13
paste input "690"
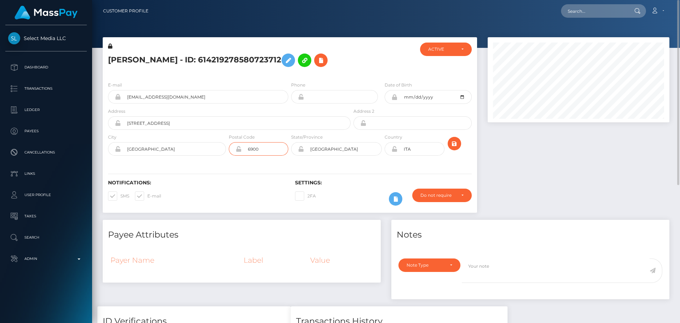
type input "6900"
click at [337, 149] on input "Venezia" at bounding box center [343, 148] width 78 height 13
paste input "[GEOGRAPHIC_DATA]"
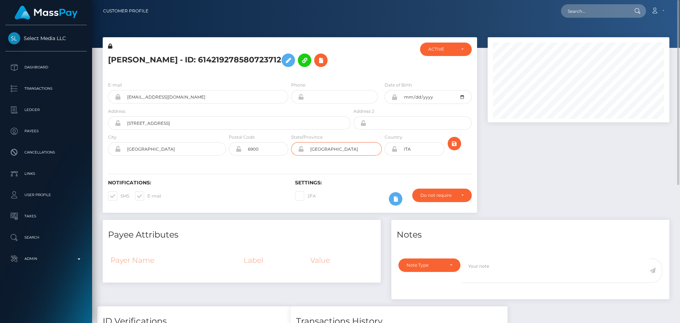
type input "[GEOGRAPHIC_DATA]"
click at [366, 171] on div "Notifications: SMS E-mail Settings: 2FA" at bounding box center [290, 188] width 375 height 50
click at [456, 142] on icon "submit" at bounding box center [454, 143] width 9 height 9
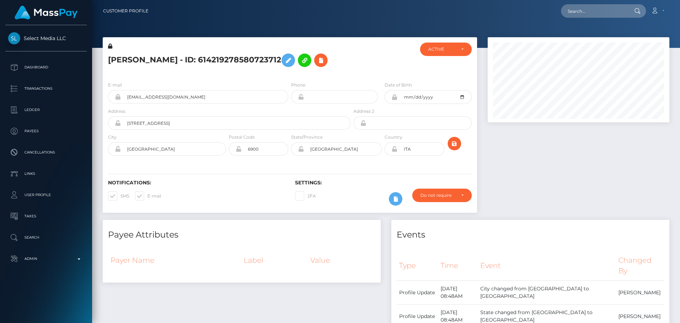
scroll to position [85, 182]
click at [427, 150] on input "ITA" at bounding box center [421, 148] width 47 height 13
paste input "CHE"
type input "CHE"
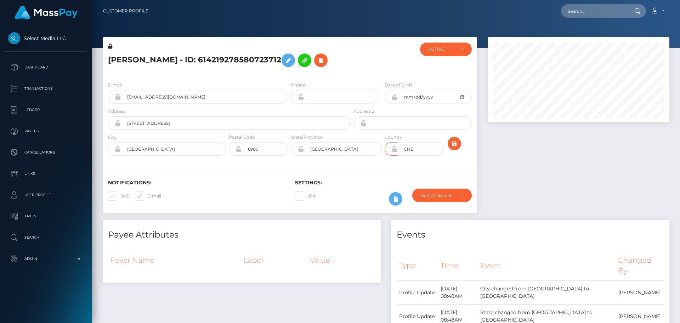
click at [399, 164] on div "Notifications: SMS E-mail Settings: 2FA" at bounding box center [290, 188] width 375 height 50
click at [456, 146] on icon "submit" at bounding box center [454, 143] width 9 height 9
click at [314, 63] on button at bounding box center [320, 60] width 13 height 13
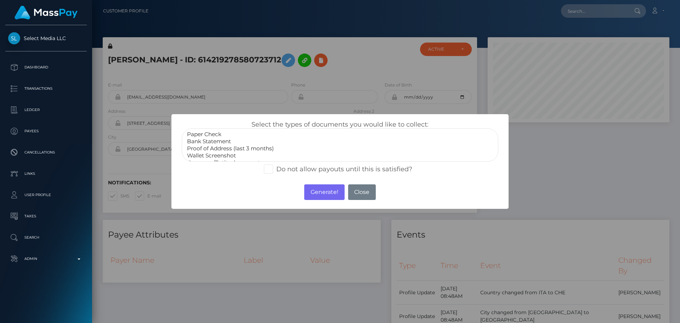
scroll to position [21, 0]
select select "Miscellaneous"
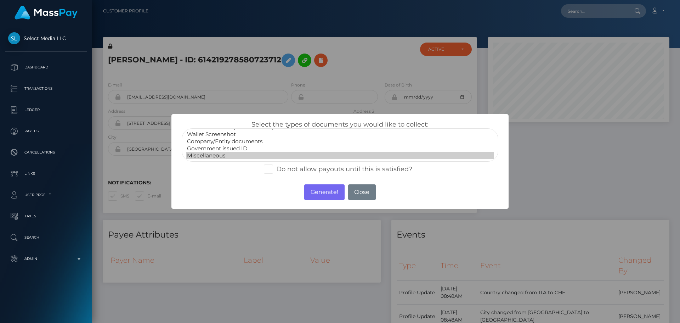
click at [219, 155] on option "Miscellaneous" at bounding box center [340, 155] width 308 height 7
click at [322, 191] on button "Generate!" at bounding box center [324, 192] width 40 height 16
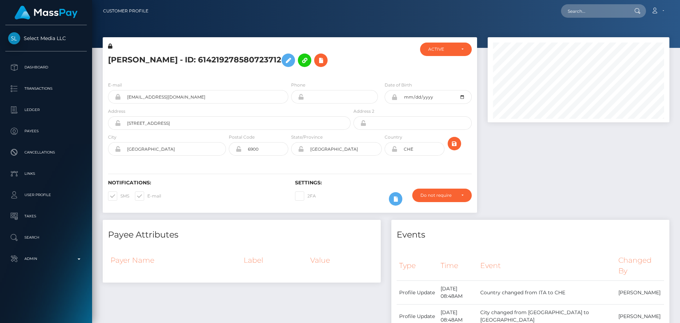
click at [395, 151] on icon at bounding box center [395, 149] width 6 height 6
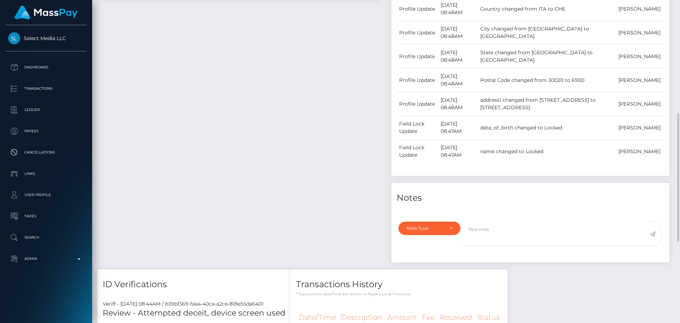
scroll to position [425, 0]
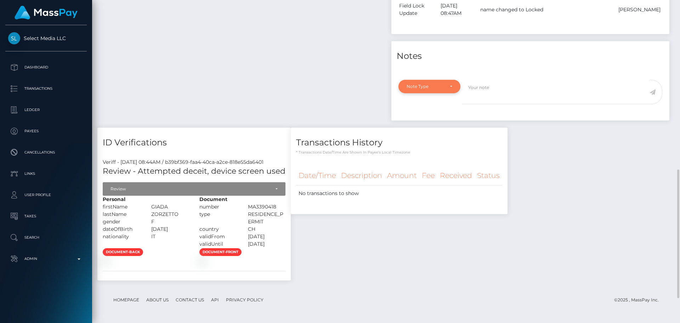
click at [449, 87] on div "Note Type" at bounding box center [430, 87] width 46 height 6
click at [425, 117] on span "Compliance" at bounding box center [420, 120] width 26 height 6
select select "COMPLIANCE"
click at [506, 96] on textarea at bounding box center [556, 92] width 188 height 24
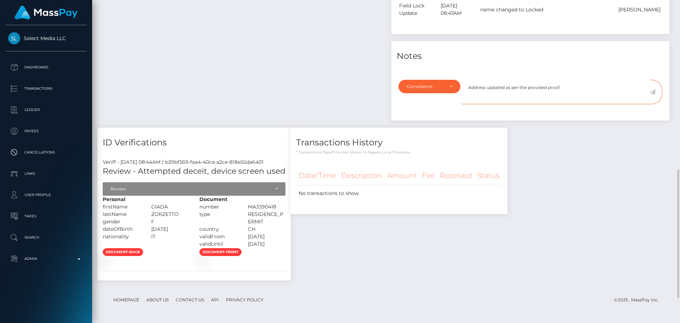
type textarea "Address updated as per the provided proof."
click at [652, 93] on icon at bounding box center [653, 92] width 6 height 6
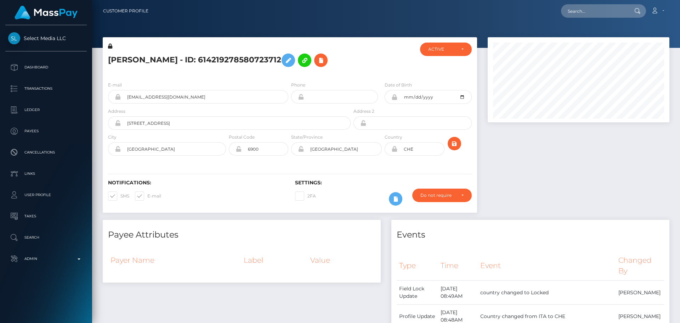
scroll to position [85, 182]
click at [336, 67] on h5 "[PERSON_NAME] - ID: 614219278580723712" at bounding box center [227, 60] width 239 height 21
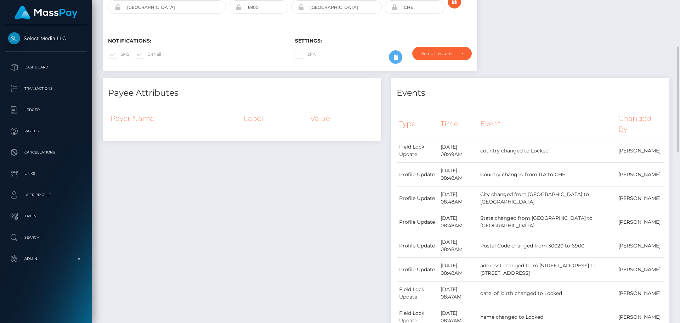
scroll to position [0, 0]
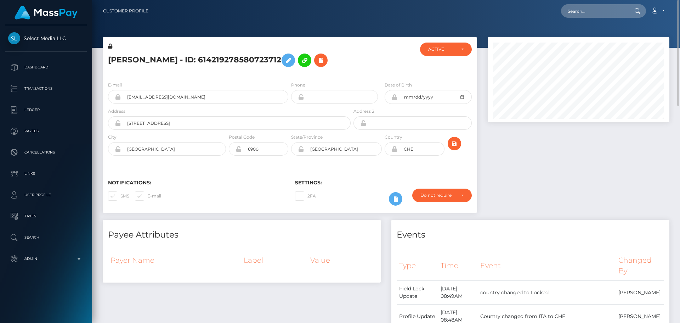
click at [158, 66] on h5 "[PERSON_NAME] - ID: 614219278580723712" at bounding box center [227, 60] width 239 height 21
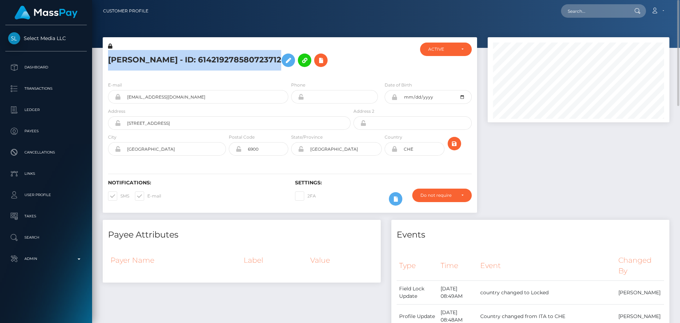
click at [158, 66] on h5 "[PERSON_NAME] - ID: 614219278580723712" at bounding box center [227, 60] width 239 height 21
copy h5 "[PERSON_NAME] - ID: 614219278580723712"
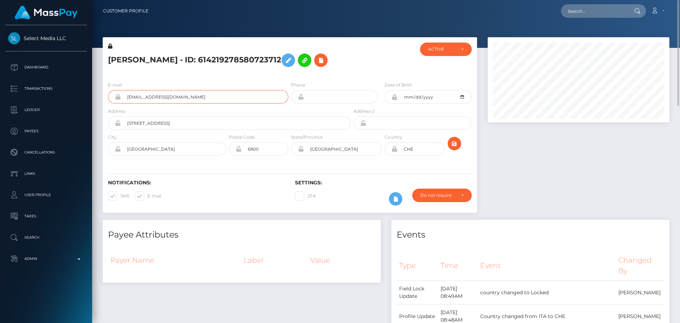
drag, startPoint x: 195, startPoint y: 94, endPoint x: 120, endPoint y: 95, distance: 74.4
click at [120, 95] on div "[EMAIL_ADDRESS][DOMAIN_NAME]" at bounding box center [198, 96] width 180 height 13
click at [609, 15] on input "text" at bounding box center [594, 10] width 67 height 13
paste input "761888349827899393"
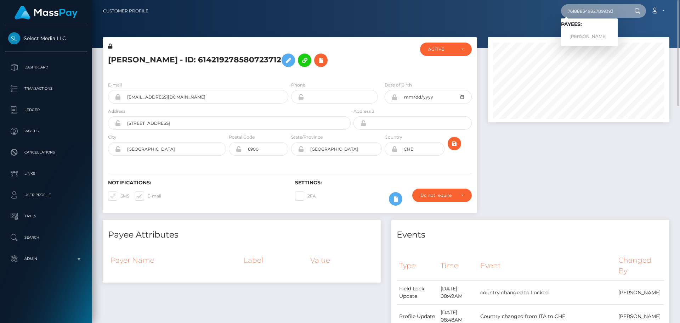
type input "761888349827899393"
click at [593, 35] on link "[PERSON_NAME]" at bounding box center [589, 36] width 57 height 13
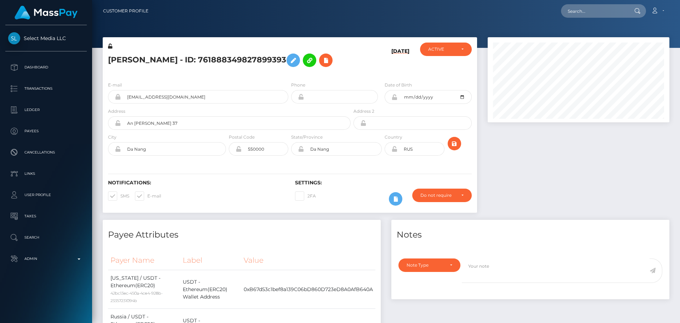
scroll to position [85, 182]
click at [395, 195] on icon at bounding box center [396, 199] width 9 height 9
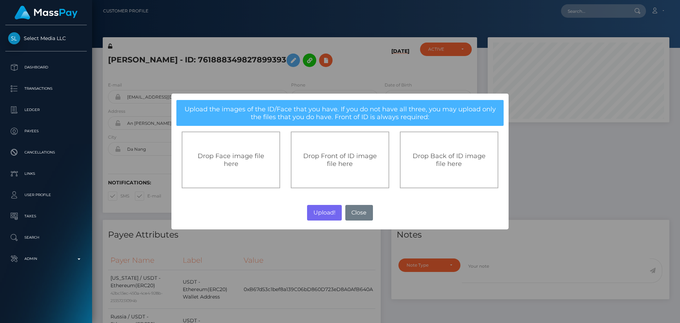
click at [339, 161] on span "Drop Front of ID image file here" at bounding box center [340, 160] width 74 height 16
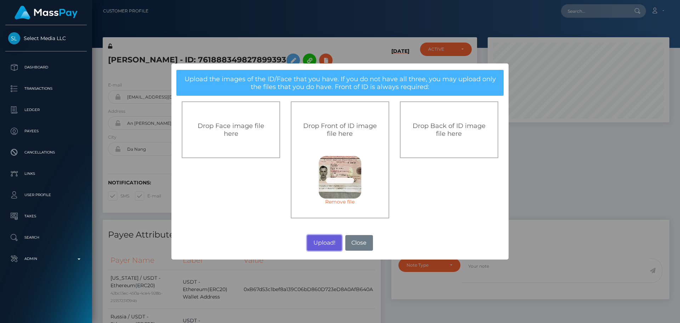
click at [325, 242] on button "Upload!" at bounding box center [324, 243] width 34 height 16
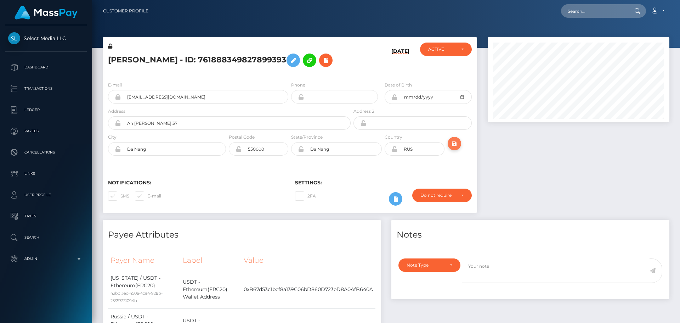
click at [455, 144] on icon "submit" at bounding box center [454, 143] width 9 height 9
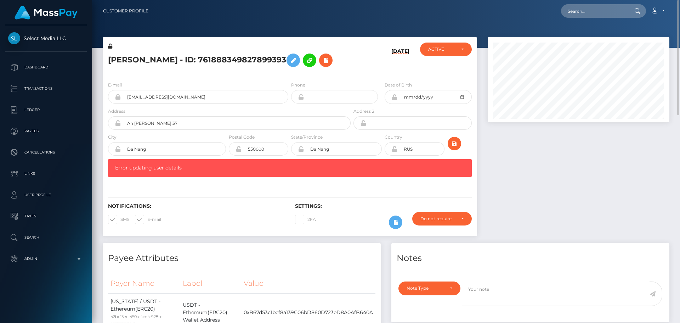
drag, startPoint x: 110, startPoint y: 47, endPoint x: 381, endPoint y: 78, distance: 272.8
click at [110, 47] on icon at bounding box center [110, 46] width 4 height 5
click at [394, 98] on icon at bounding box center [395, 97] width 6 height 6
click at [360, 69] on div "[DATE]" at bounding box center [383, 59] width 62 height 33
click at [325, 62] on icon at bounding box center [326, 60] width 9 height 9
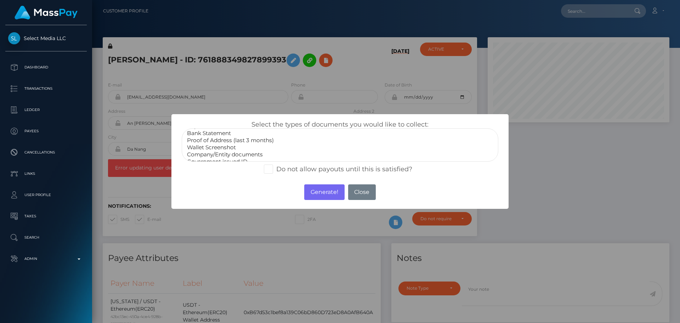
scroll to position [21, 0]
select select "Miscellaneous"
click at [204, 152] on option "Miscellaneous" at bounding box center [340, 155] width 308 height 7
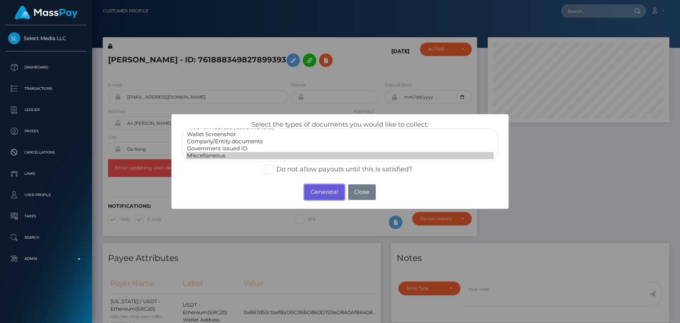
click at [319, 188] on button "Generate!" at bounding box center [324, 192] width 40 height 16
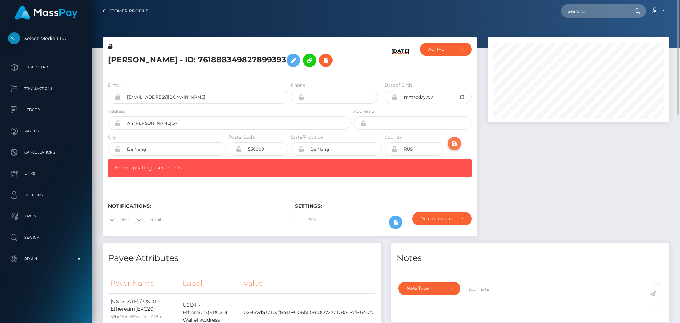
click at [453, 145] on icon "submit" at bounding box center [454, 143] width 9 height 9
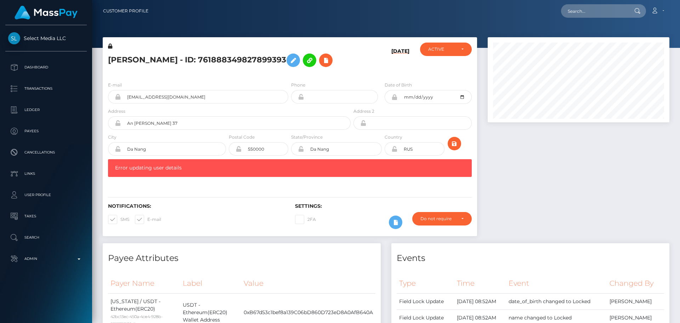
scroll to position [85, 182]
click at [182, 123] on input "An Thuong 37" at bounding box center [236, 122] width 230 height 13
paste input "12B2 An Thuong 32"
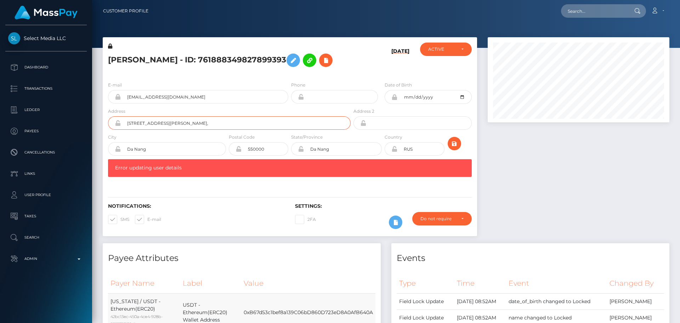
type input "12B2 An Thuong 32,"
click at [158, 154] on input "Da Nang" at bounding box center [173, 148] width 105 height 13
click at [201, 191] on div "Notifications: SMS E-mail Settings: 2FA" at bounding box center [290, 211] width 375 height 50
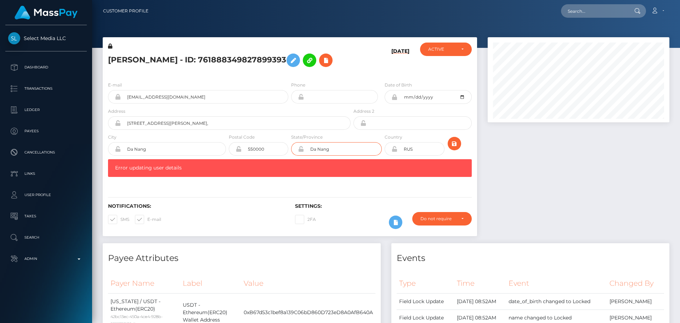
click at [340, 151] on input "Da Nang" at bounding box center [343, 148] width 78 height 13
click at [283, 196] on div "Notifications: SMS E-mail Settings: 2FA" at bounding box center [290, 211] width 375 height 50
click at [422, 150] on input "RUS" at bounding box center [421, 148] width 47 height 13
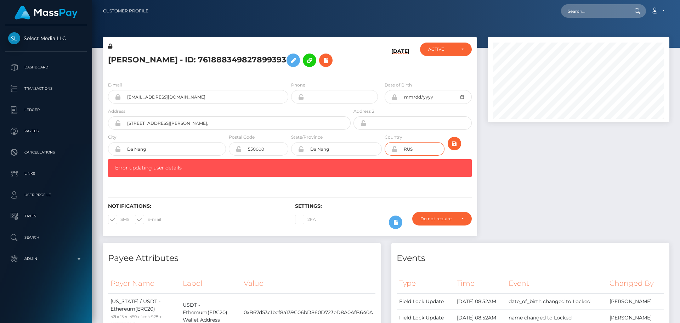
click at [422, 150] on input "RUS" at bounding box center [421, 148] width 47 height 13
paste input "VNM"
type input "VNM"
click at [285, 197] on hr at bounding box center [290, 197] width 364 height 0
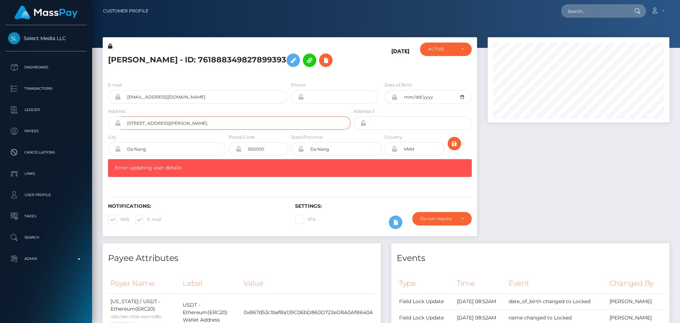
click at [193, 126] on input "12B2 An Thuong 32," at bounding box center [236, 122] width 230 height 13
paste input "Ngu Hanh Son"
type input "[STREET_ADDRESS][PERSON_NAME][PERSON_NAME]"
click at [217, 226] on div "Notifications: SMS E-mail" at bounding box center [196, 217] width 187 height 29
click at [269, 148] on input "550000" at bounding box center [265, 148] width 47 height 13
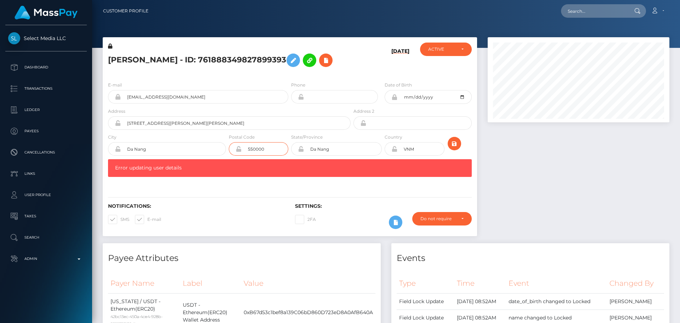
click at [269, 148] on input "550000" at bounding box center [265, 148] width 47 height 13
type input "00000"
click at [229, 202] on div "Notifications: SMS E-mail Settings: 2FA" at bounding box center [290, 211] width 375 height 50
drag, startPoint x: 158, startPoint y: 151, endPoint x: 125, endPoint y: 152, distance: 32.6
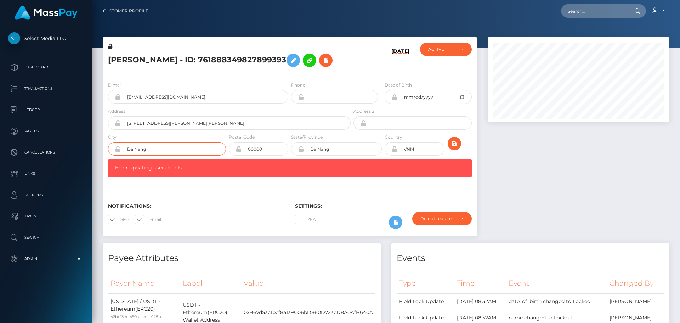
click at [125, 152] on input "Da Nang" at bounding box center [173, 148] width 105 height 13
click at [369, 206] on h6 "Settings:" at bounding box center [383, 206] width 176 height 6
click at [455, 145] on icon "submit" at bounding box center [454, 143] width 9 height 9
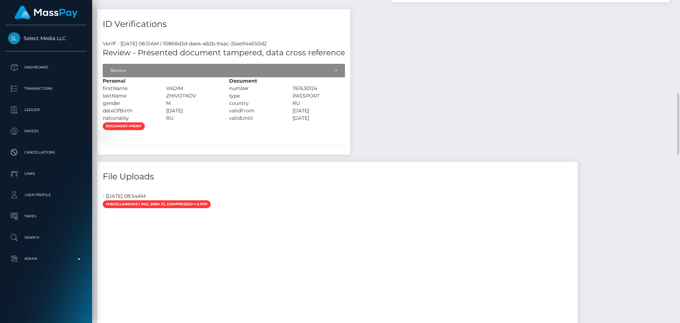
scroll to position [319, 0]
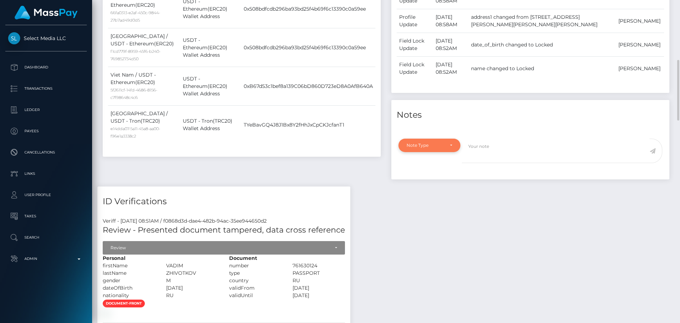
click at [449, 145] on div "Note Type" at bounding box center [430, 145] width 46 height 6
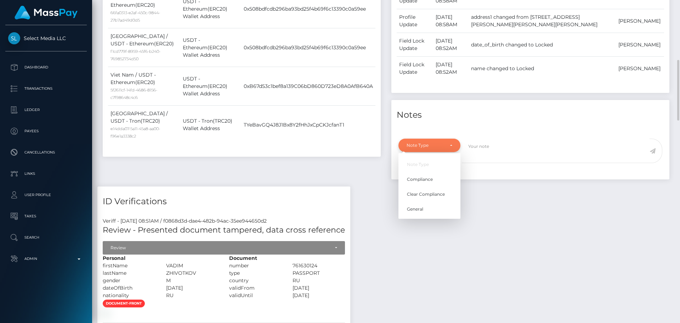
scroll to position [85, 182]
click at [432, 175] on link "Compliance" at bounding box center [430, 179] width 62 height 13
select select "COMPLIANCE"
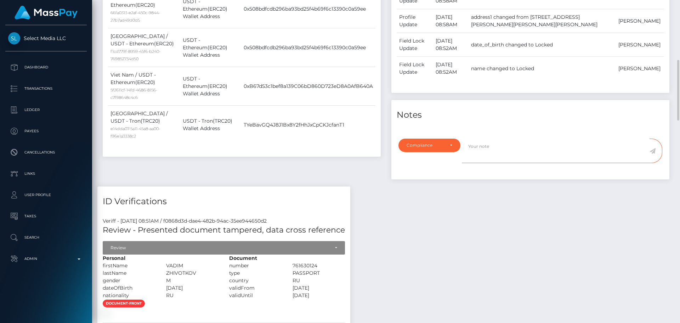
click at [508, 149] on textarea at bounding box center [556, 151] width 188 height 24
type textarea "Address updated as per the provided proof."
click at [652, 150] on icon at bounding box center [653, 151] width 6 height 6
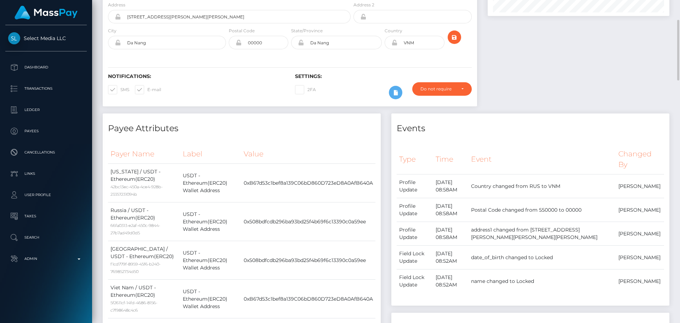
scroll to position [0, 0]
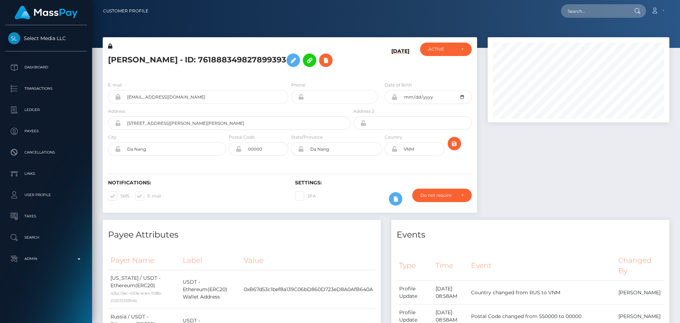
scroll to position [85, 182]
click at [211, 59] on h5 "[PERSON_NAME] - ID: 761888349827899393" at bounding box center [227, 60] width 239 height 21
copy h5 "[PERSON_NAME] - ID: 761888349827899393"
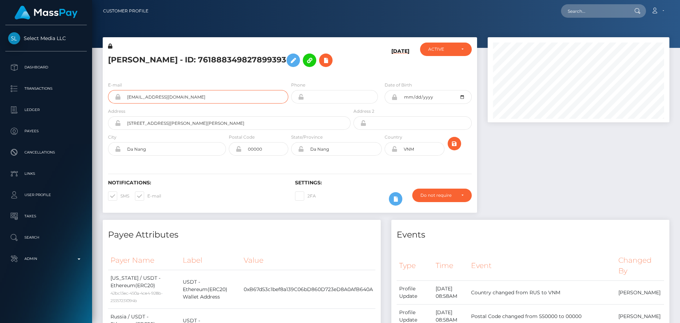
drag, startPoint x: 210, startPoint y: 95, endPoint x: 105, endPoint y: 98, distance: 104.9
click at [105, 98] on div "E-mail [EMAIL_ADDRESS][DOMAIN_NAME]" at bounding box center [196, 94] width 187 height 26
click at [386, 175] on div "Notifications: SMS E-mail Settings: 2FA" at bounding box center [290, 188] width 375 height 50
click at [394, 150] on icon at bounding box center [395, 149] width 6 height 6
